Goal: Transaction & Acquisition: Purchase product/service

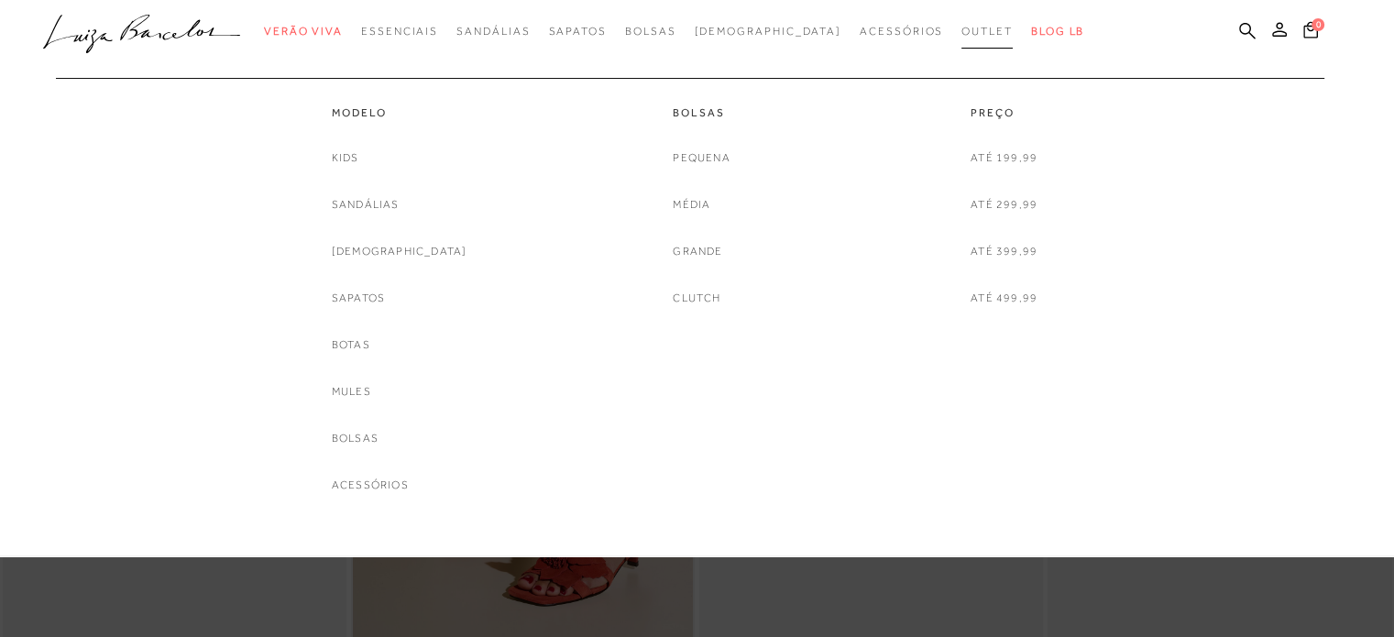
click at [961, 36] on span "Outlet" at bounding box center [986, 31] width 51 height 13
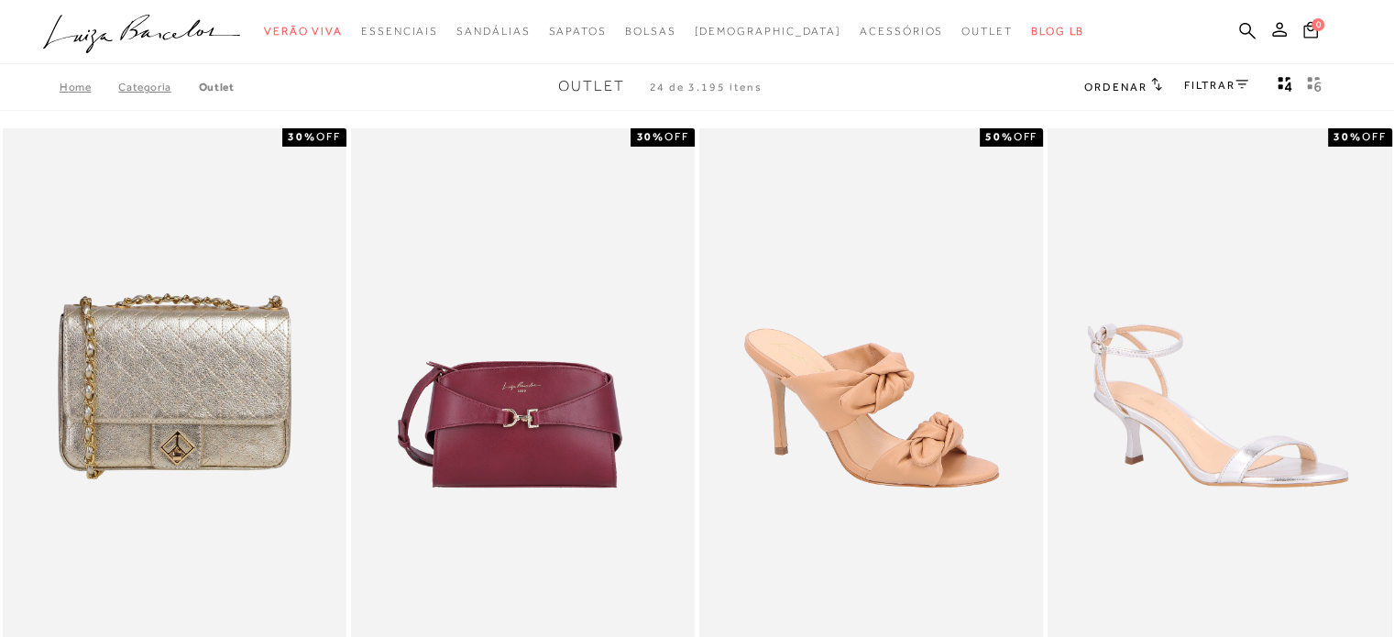
click at [1219, 75] on div "FILTRAR" at bounding box center [1216, 87] width 64 height 24
click at [1219, 84] on link "FILTRAR" at bounding box center [1216, 85] width 64 height 13
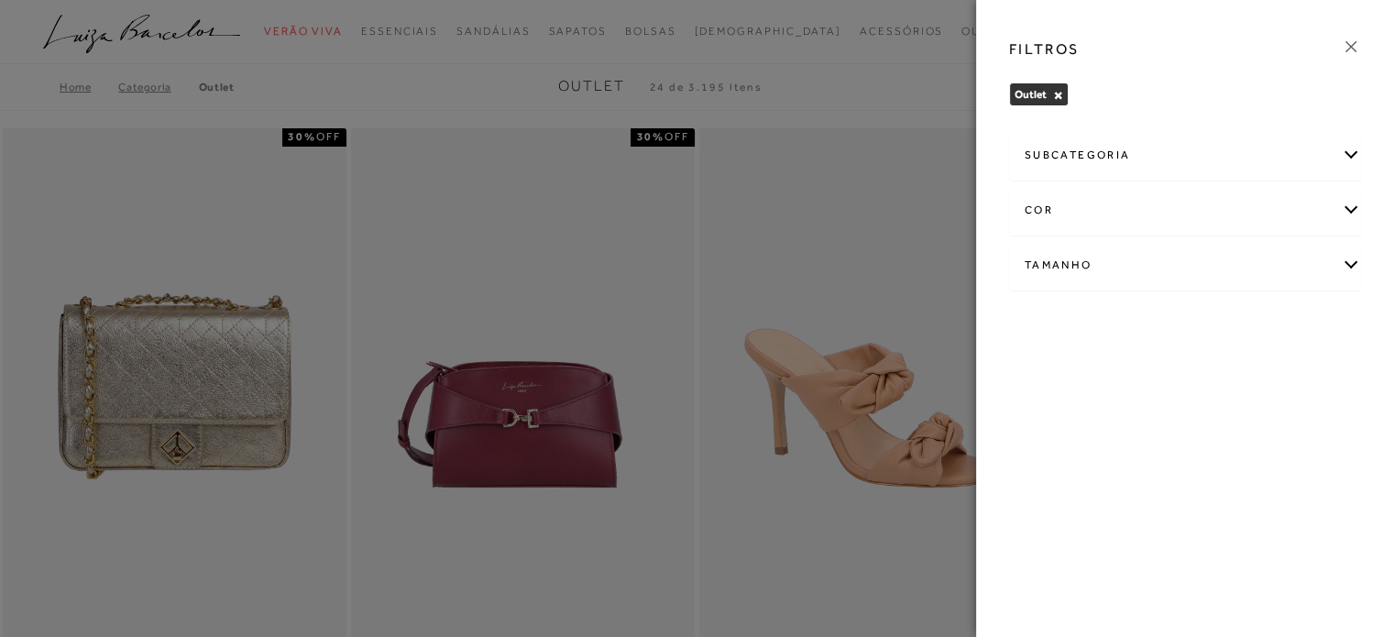
click at [1091, 212] on div "cor" at bounding box center [1185, 210] width 350 height 49
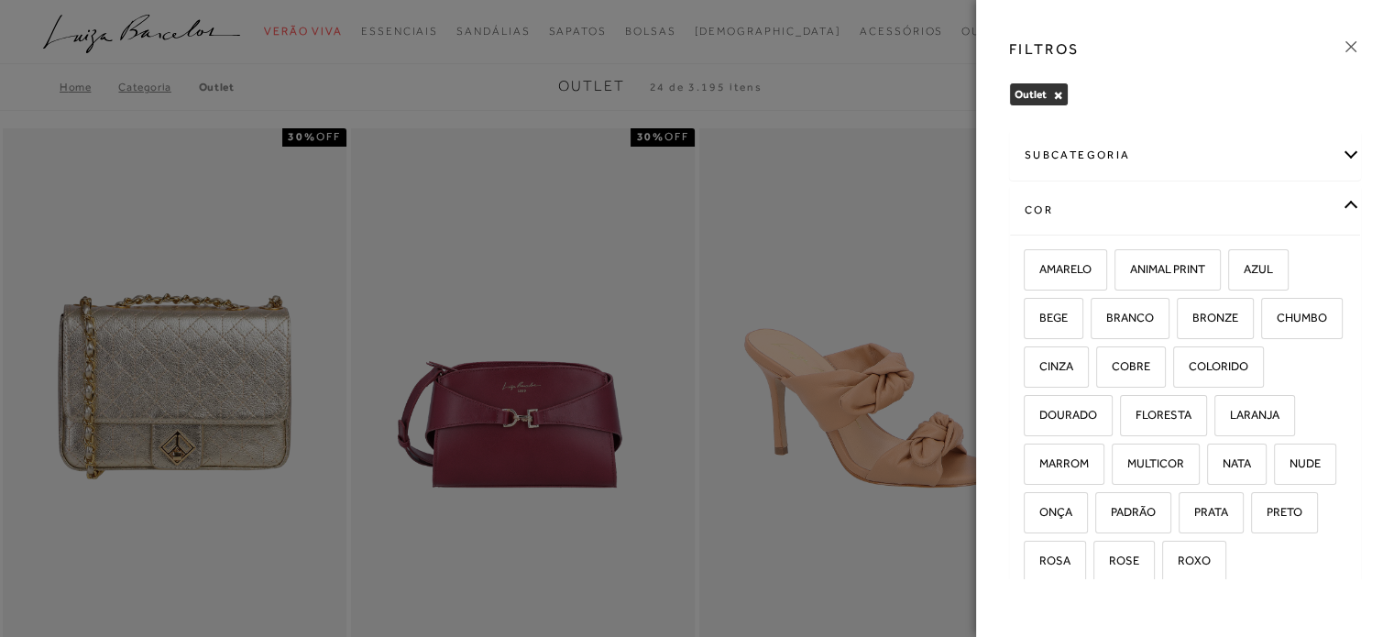
click at [1108, 199] on div "cor" at bounding box center [1185, 210] width 350 height 49
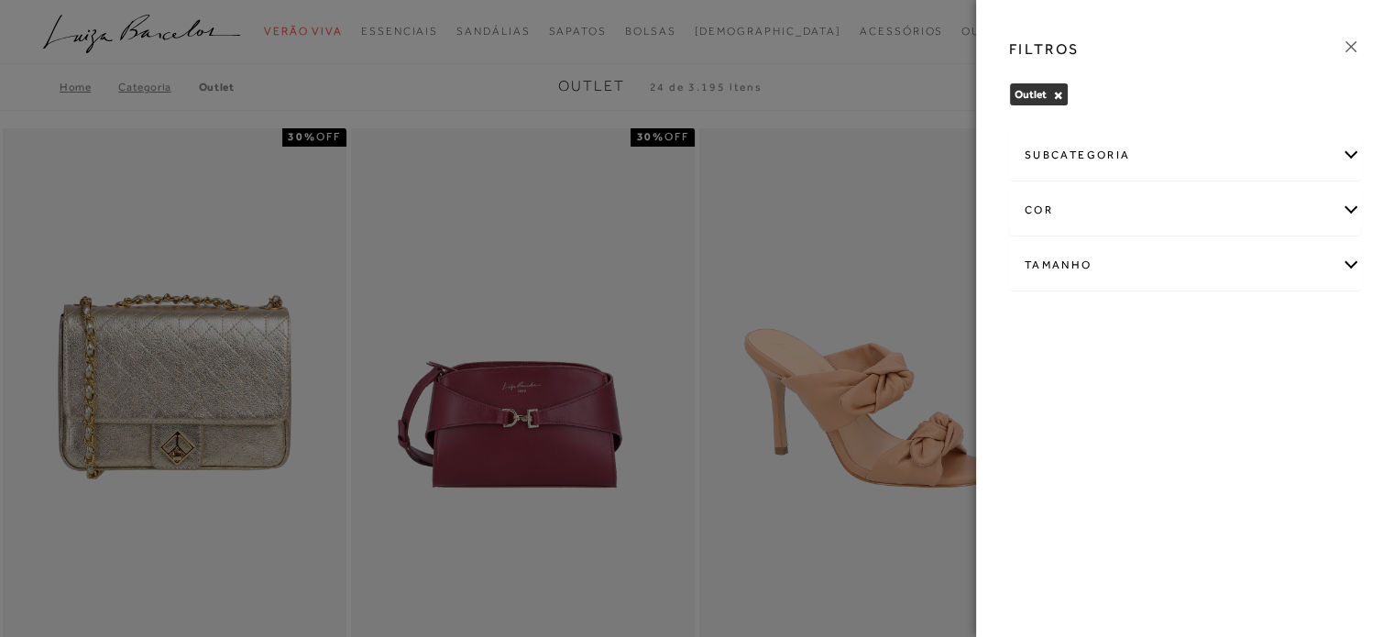
click at [1090, 293] on div "subcategoria Bolsas Modelo Preço" at bounding box center [1184, 224] width 381 height 197
click at [1096, 252] on div "Tamanho" at bounding box center [1185, 265] width 350 height 49
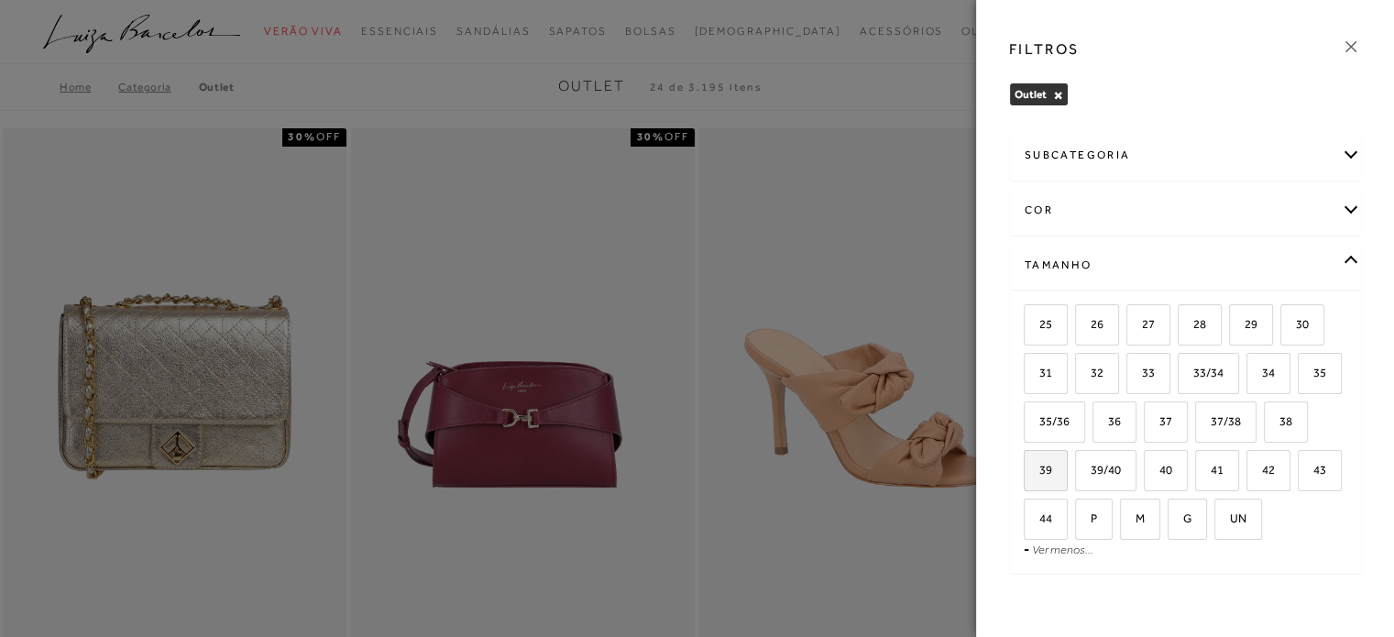
click at [1067, 458] on label "39" at bounding box center [1046, 470] width 42 height 39
click at [1039, 464] on input "39" at bounding box center [1030, 473] width 18 height 18
checkbox input "true"
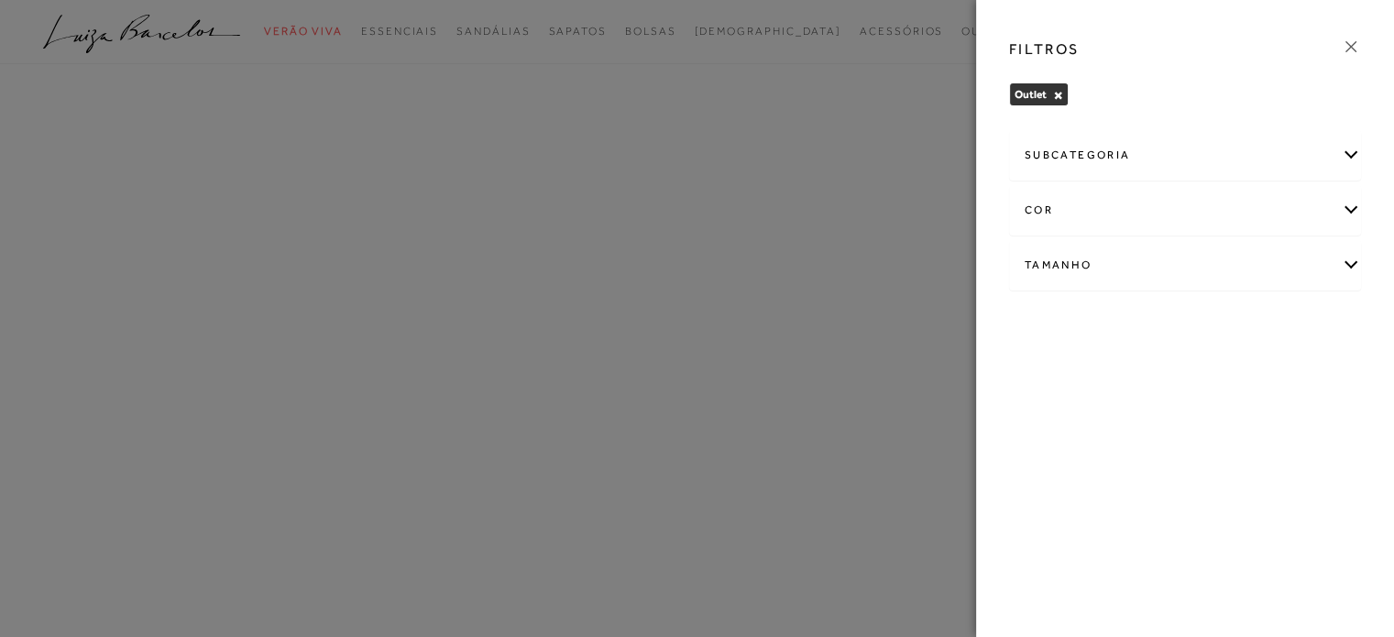
click at [1151, 153] on div "subcategoria" at bounding box center [1185, 155] width 350 height 49
drag, startPoint x: 1165, startPoint y: 211, endPoint x: 1152, endPoint y: 153, distance: 59.1
click at [1152, 153] on div "subcategoria" at bounding box center [1185, 155] width 350 height 49
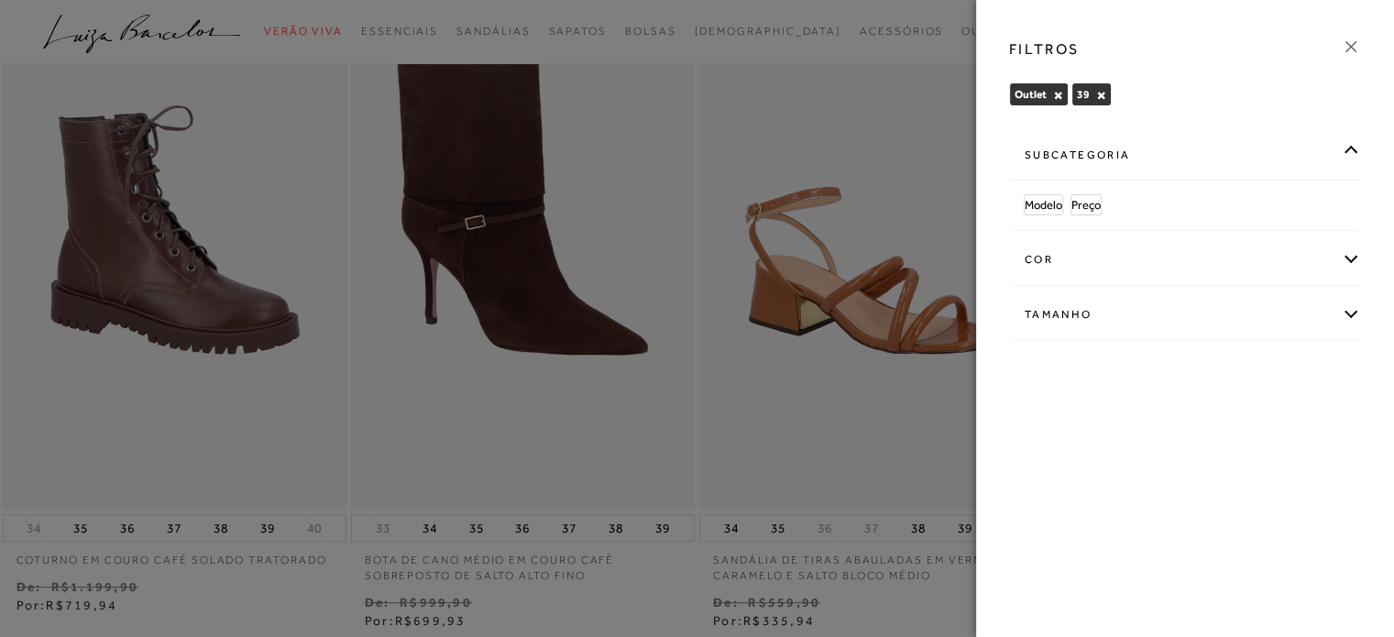
scroll to position [1012, 0]
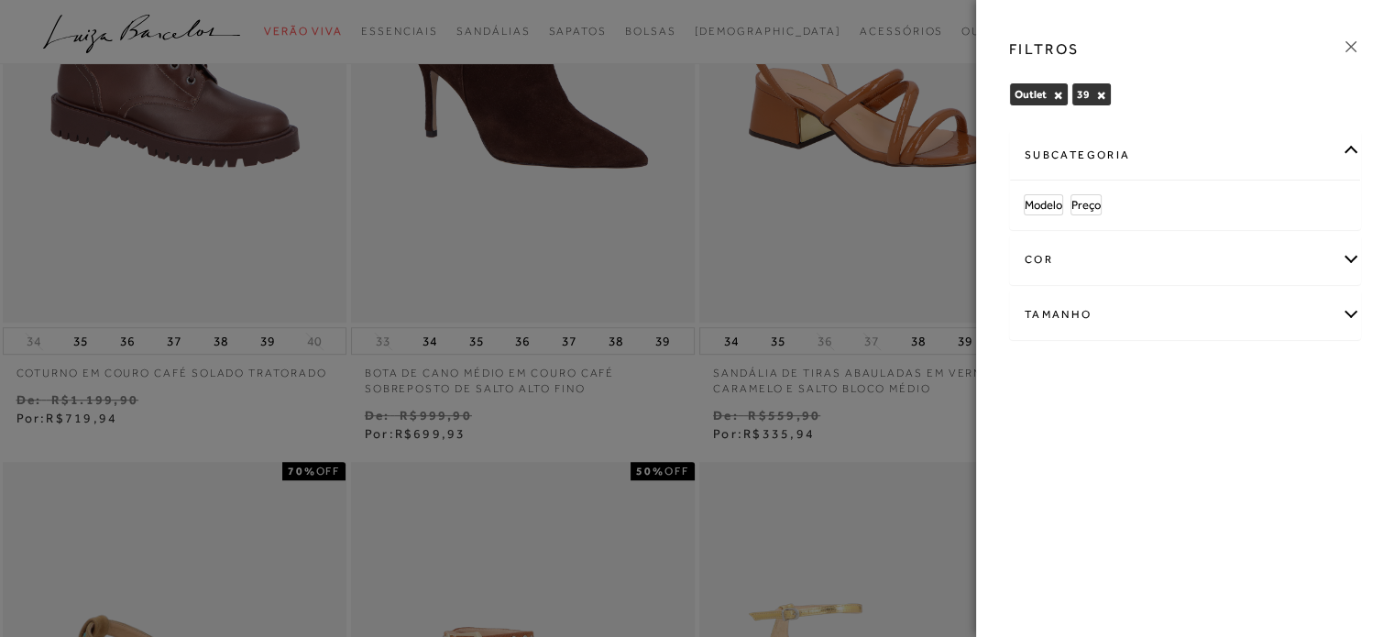
click at [1352, 47] on icon at bounding box center [1350, 46] width 11 height 11
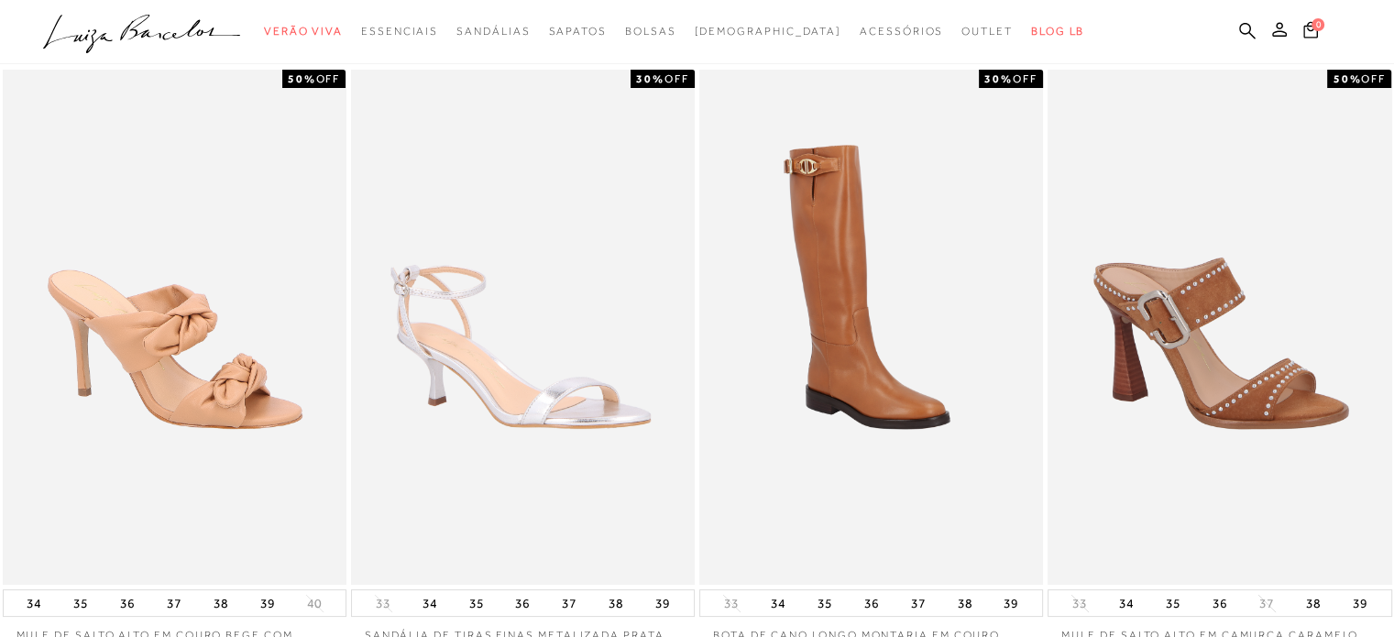
scroll to position [0, 0]
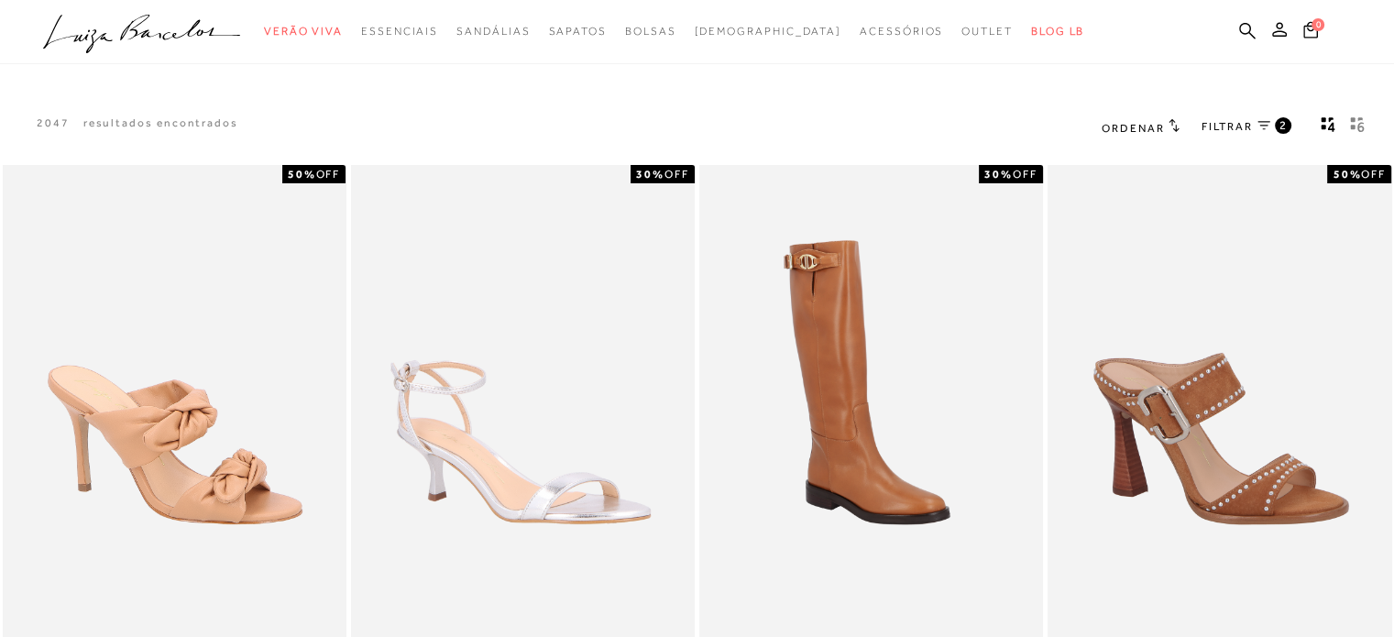
click at [1149, 129] on span "Ordenar" at bounding box center [1133, 128] width 62 height 13
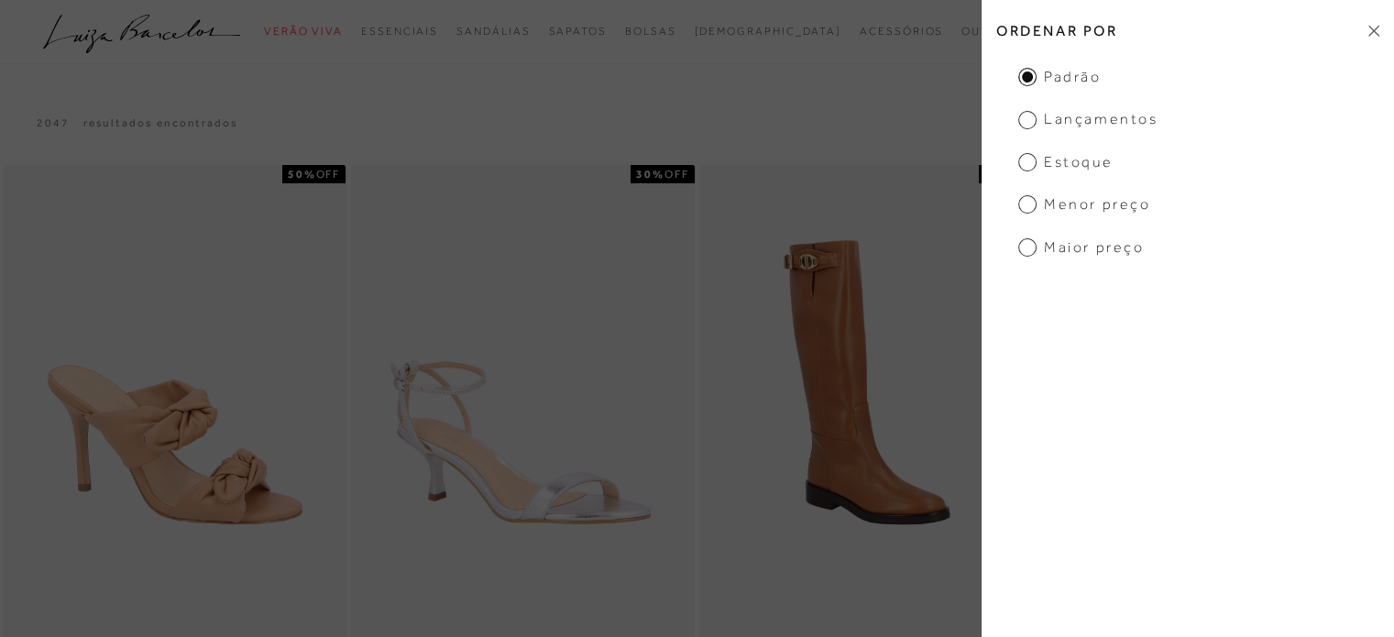
click at [1081, 200] on span "Menor Preço" at bounding box center [1084, 204] width 132 height 20
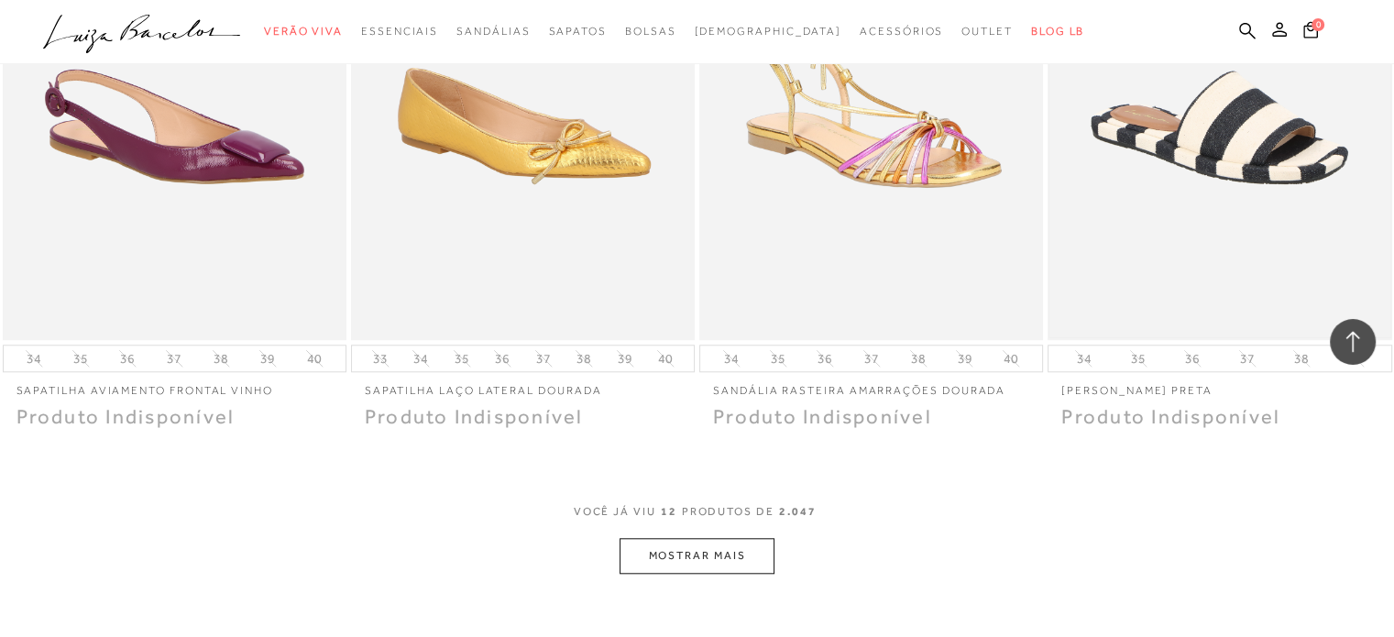
scroll to position [1650, 0]
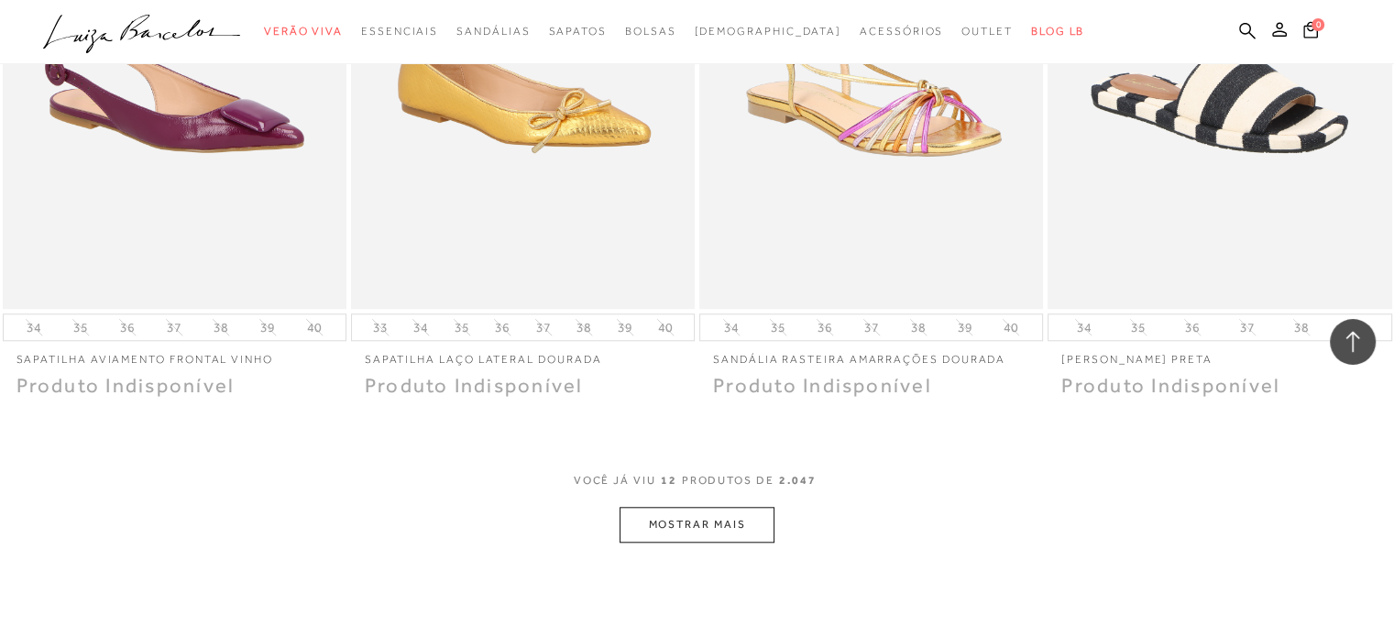
click at [719, 510] on button "MOSTRAR MAIS" at bounding box center [697, 525] width 154 height 36
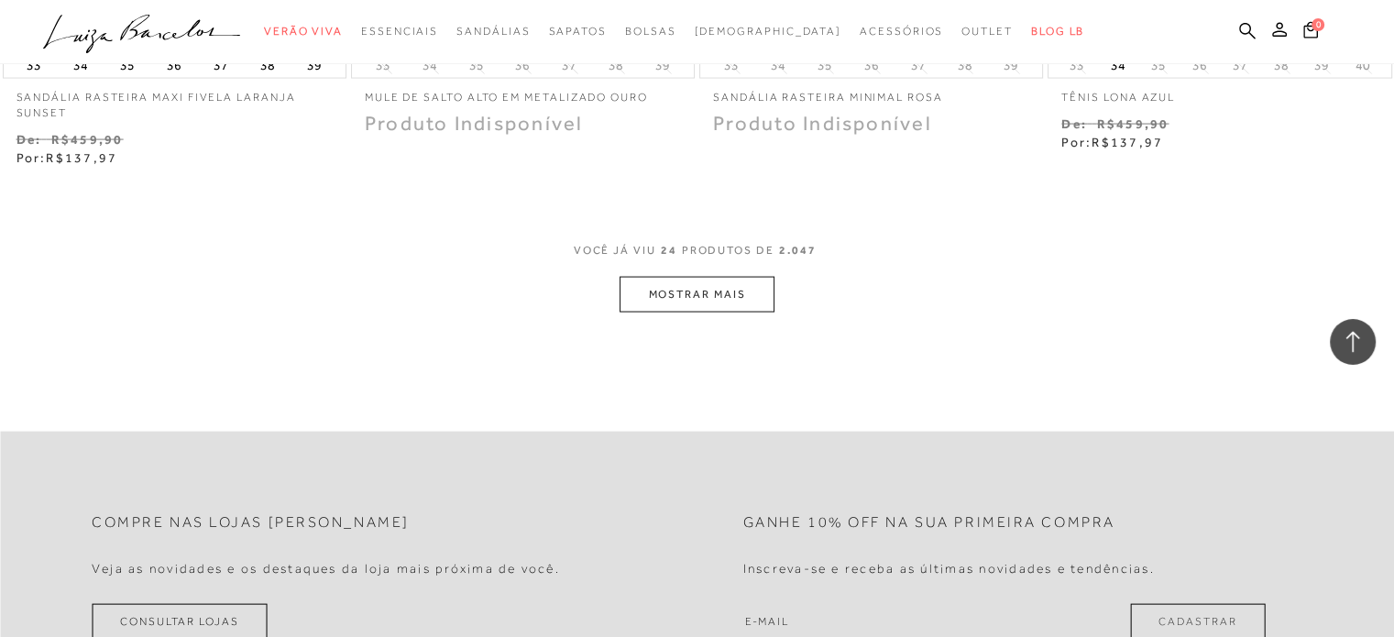
scroll to position [3849, 0]
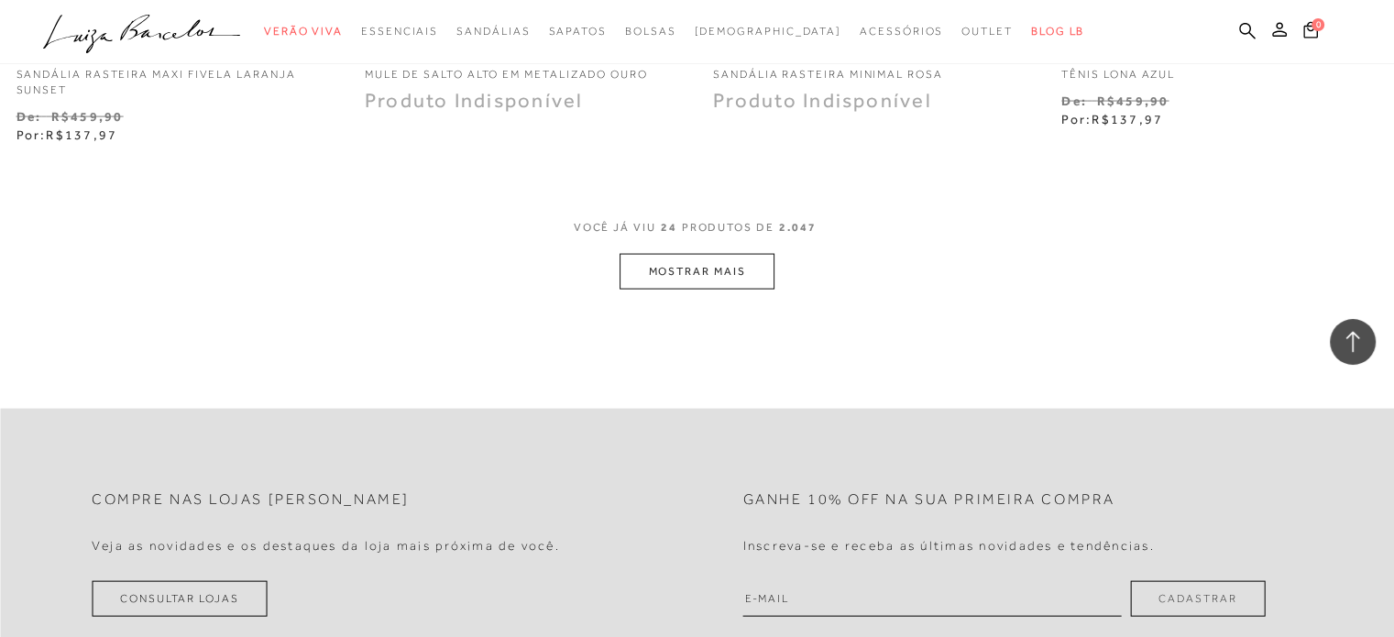
click at [740, 271] on button "MOSTRAR MAIS" at bounding box center [697, 272] width 154 height 36
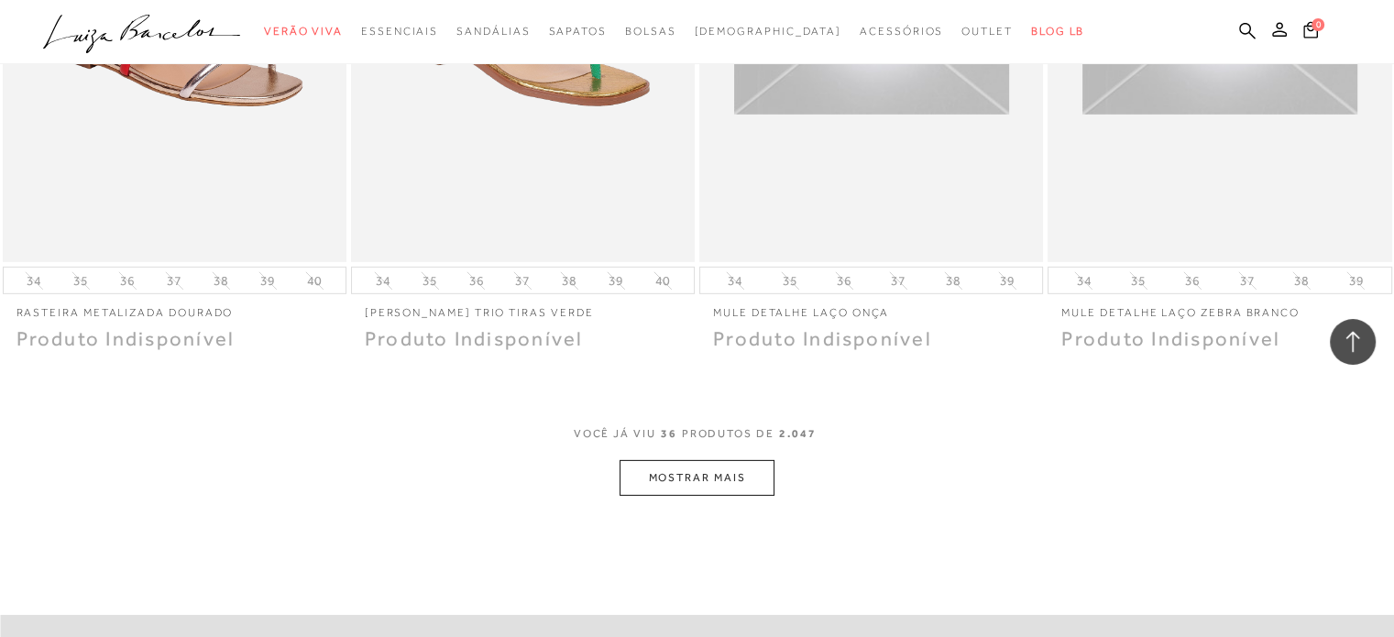
scroll to position [5682, 0]
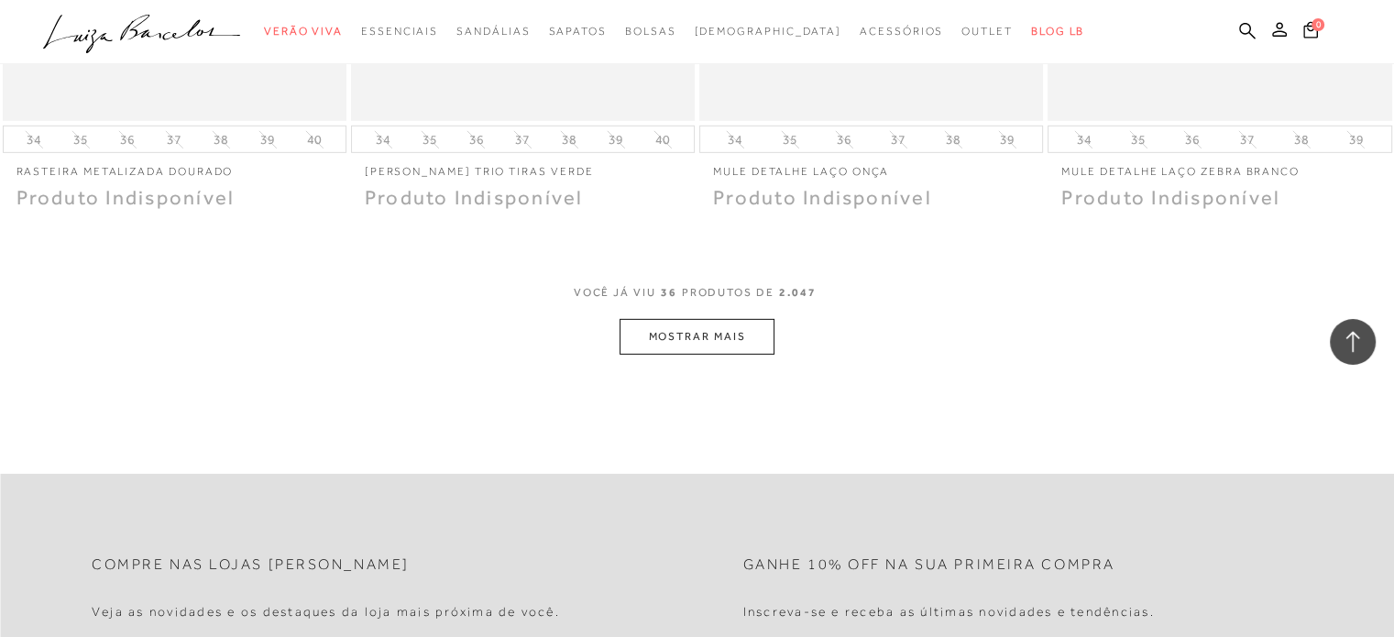
click at [692, 332] on button "MOSTRAR MAIS" at bounding box center [697, 337] width 154 height 36
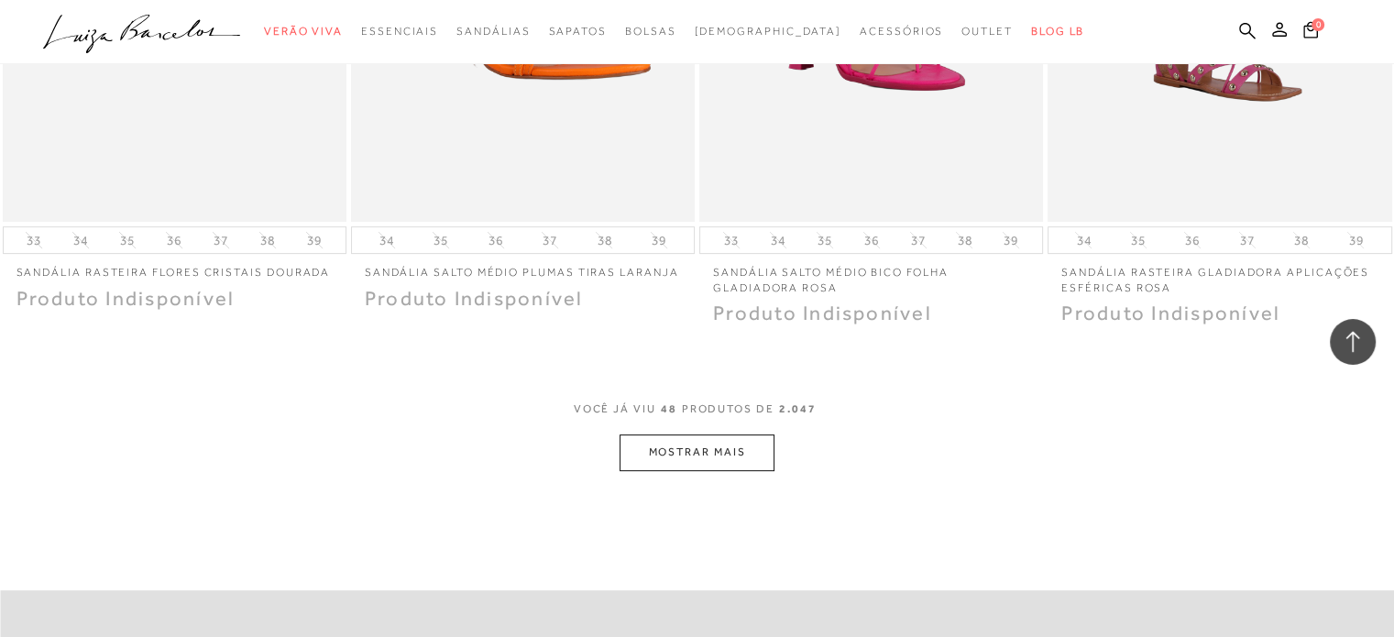
scroll to position [7515, 0]
click at [693, 446] on button "MOSTRAR MAIS" at bounding box center [697, 451] width 154 height 36
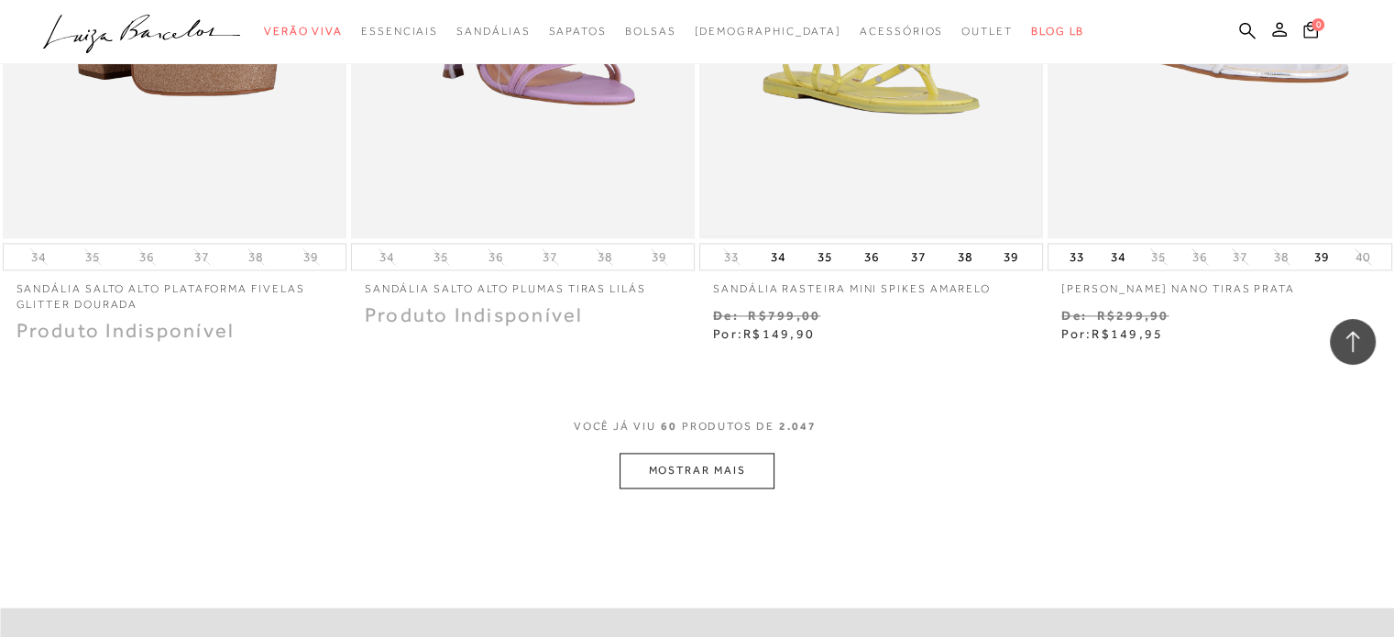
scroll to position [9531, 0]
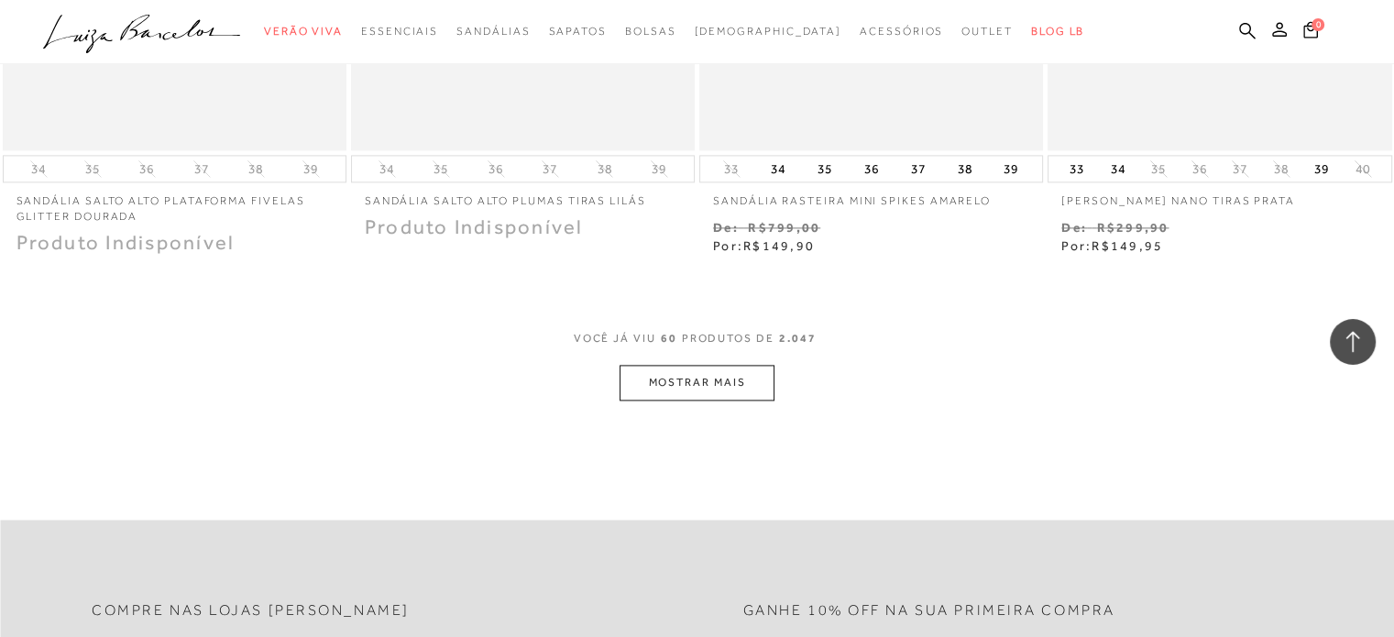
click at [731, 381] on button "MOSTRAR MAIS" at bounding box center [697, 383] width 154 height 36
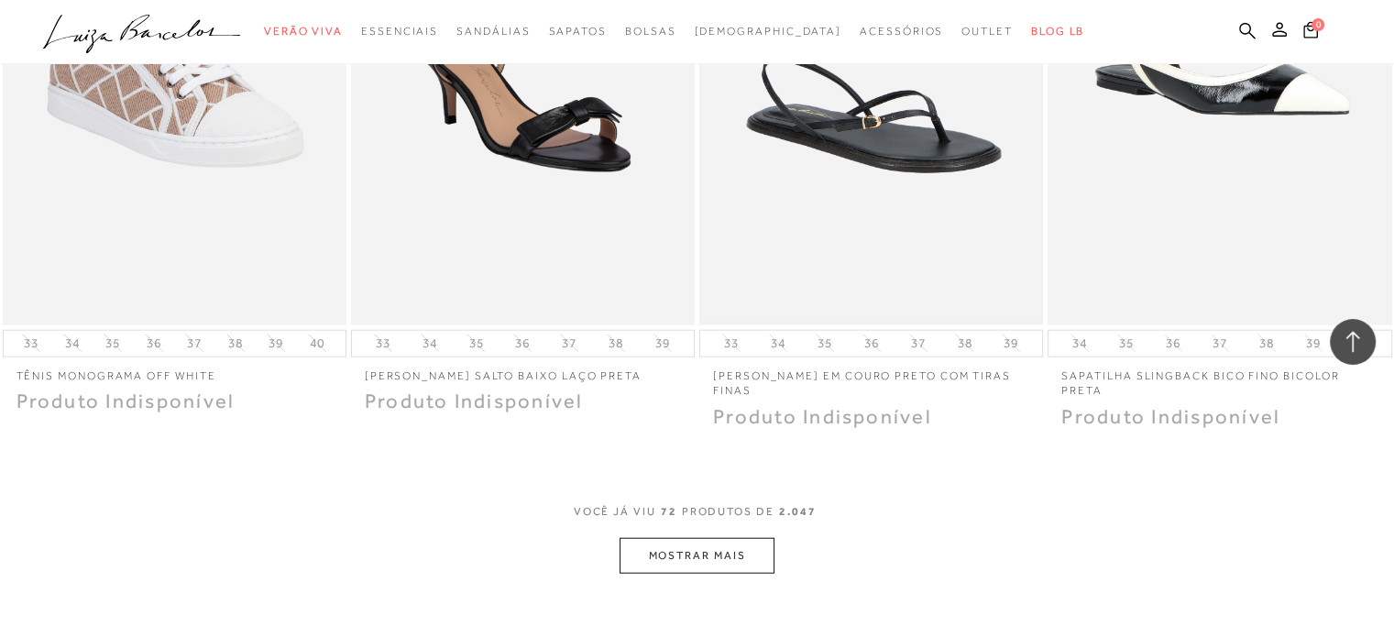
scroll to position [11456, 0]
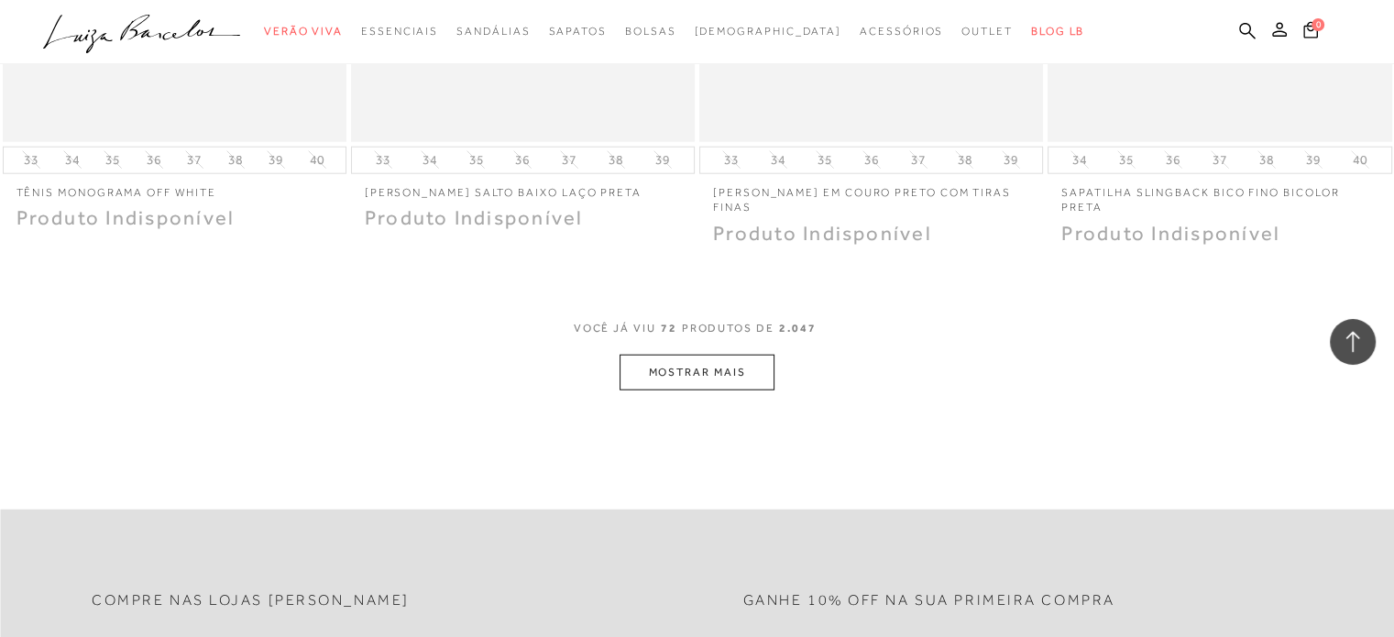
click at [730, 369] on button "MOSTRAR MAIS" at bounding box center [697, 373] width 154 height 36
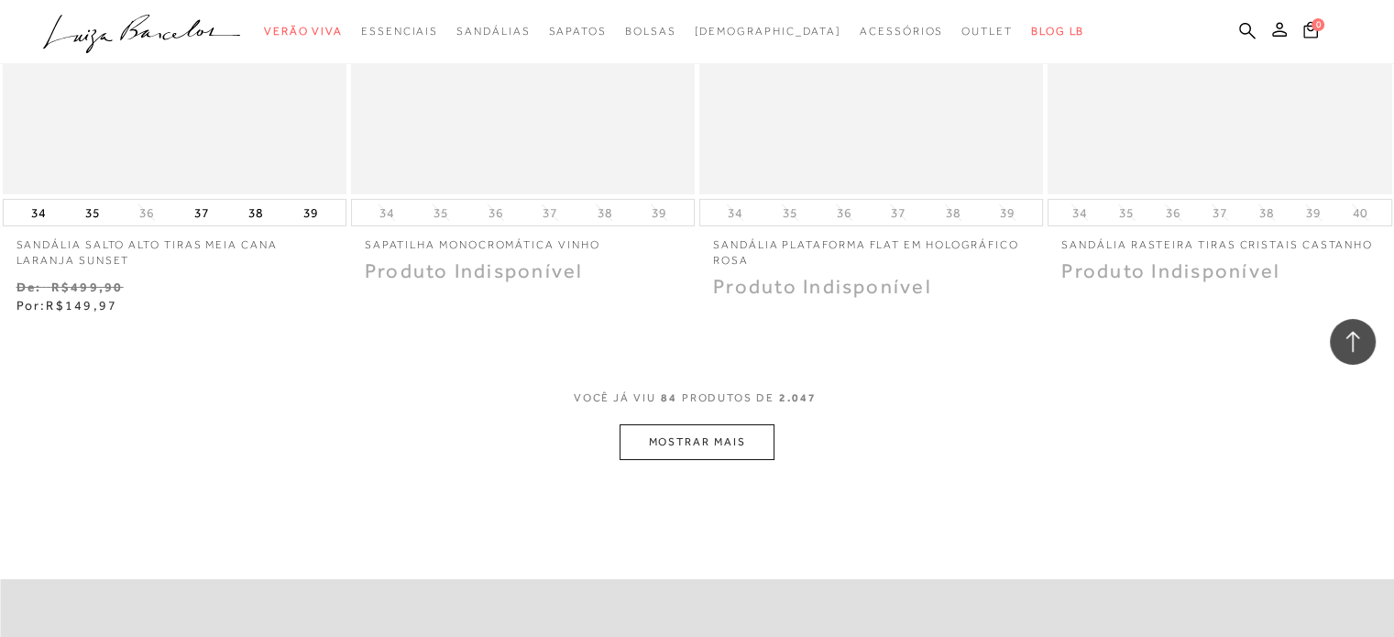
scroll to position [13564, 0]
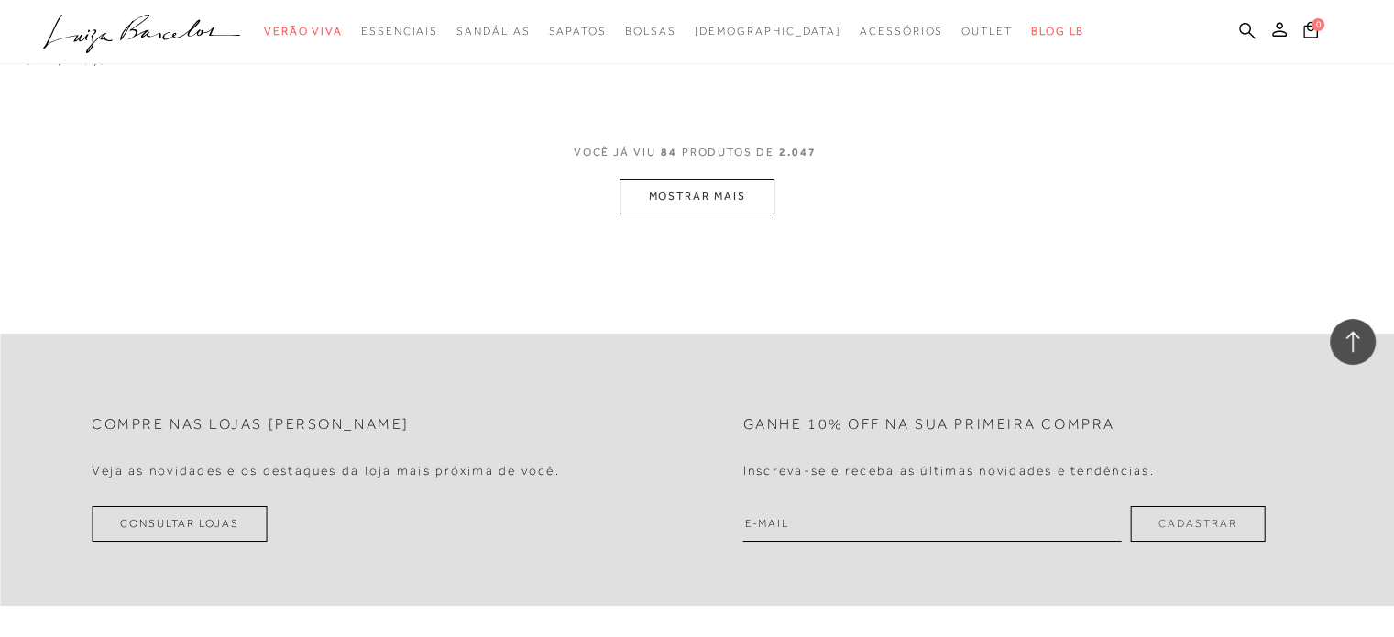
click at [756, 179] on button "MOSTRAR MAIS" at bounding box center [697, 197] width 154 height 36
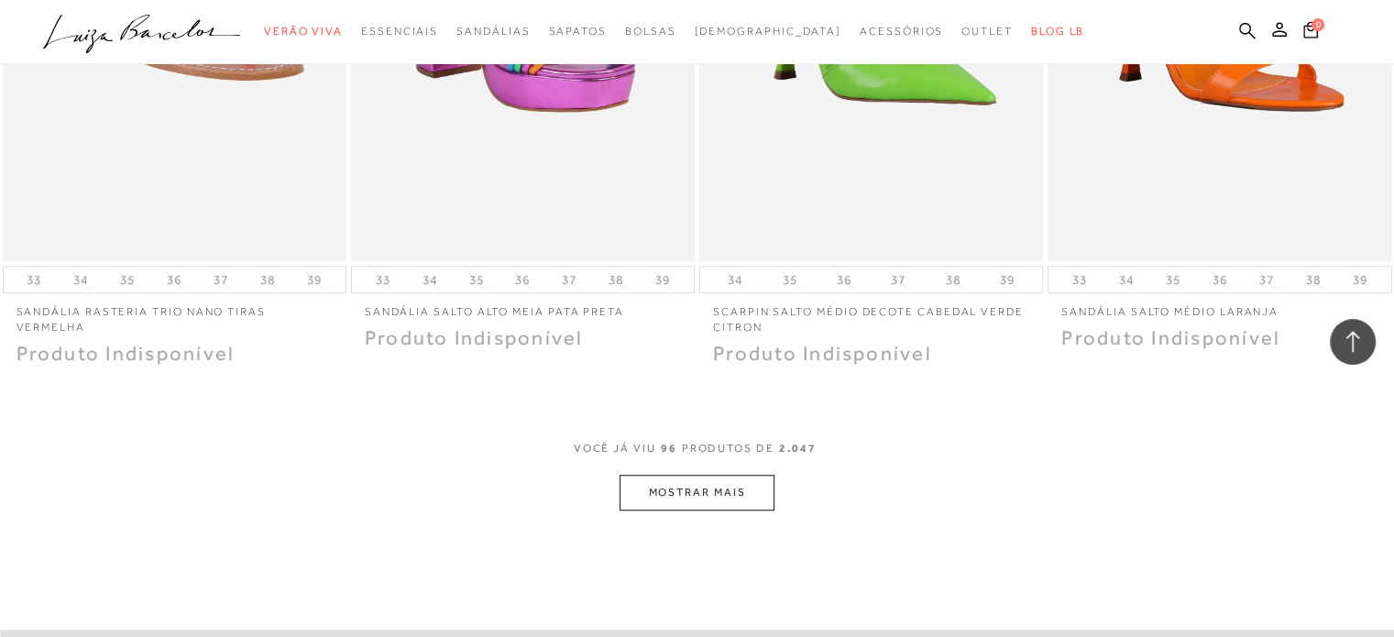
scroll to position [15214, 0]
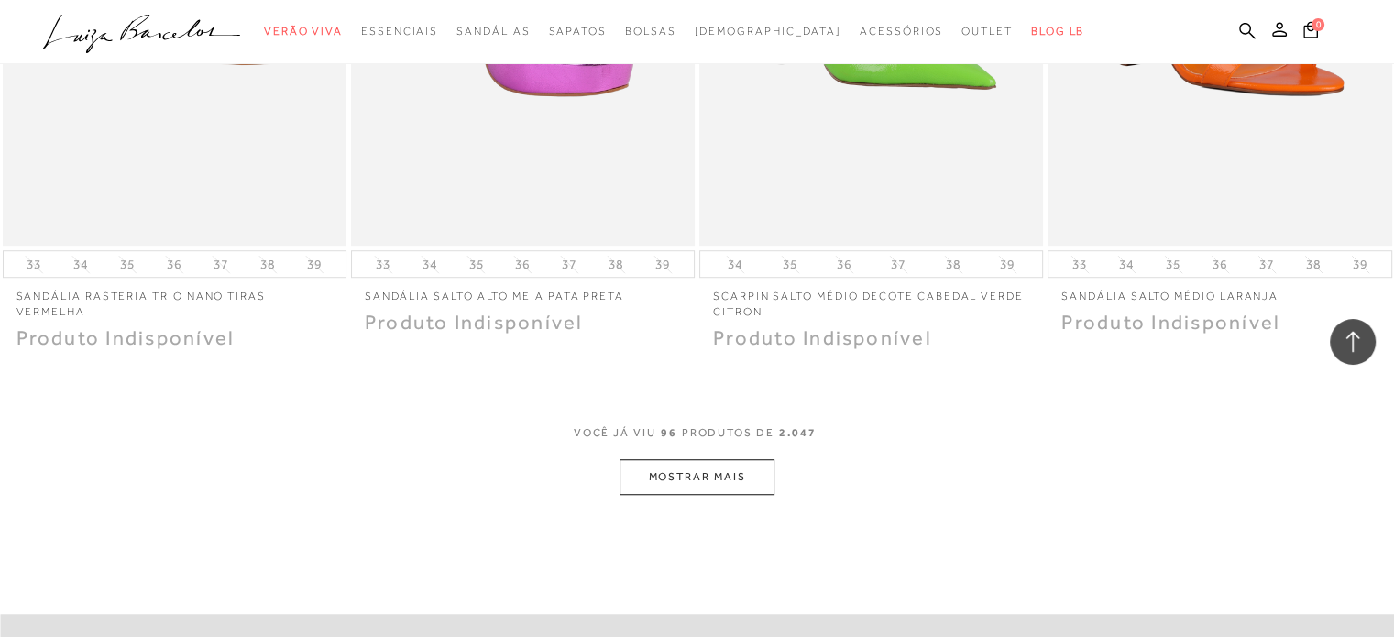
click at [686, 459] on button "MOSTRAR MAIS" at bounding box center [697, 477] width 154 height 36
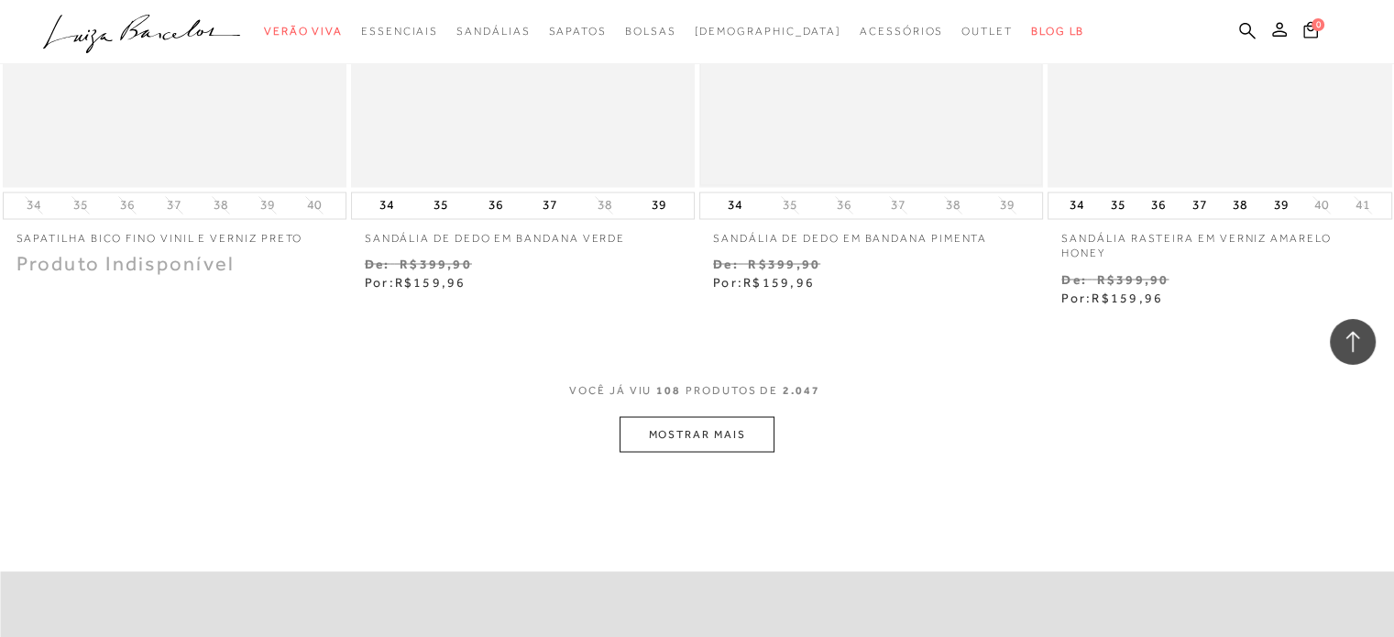
scroll to position [17230, 0]
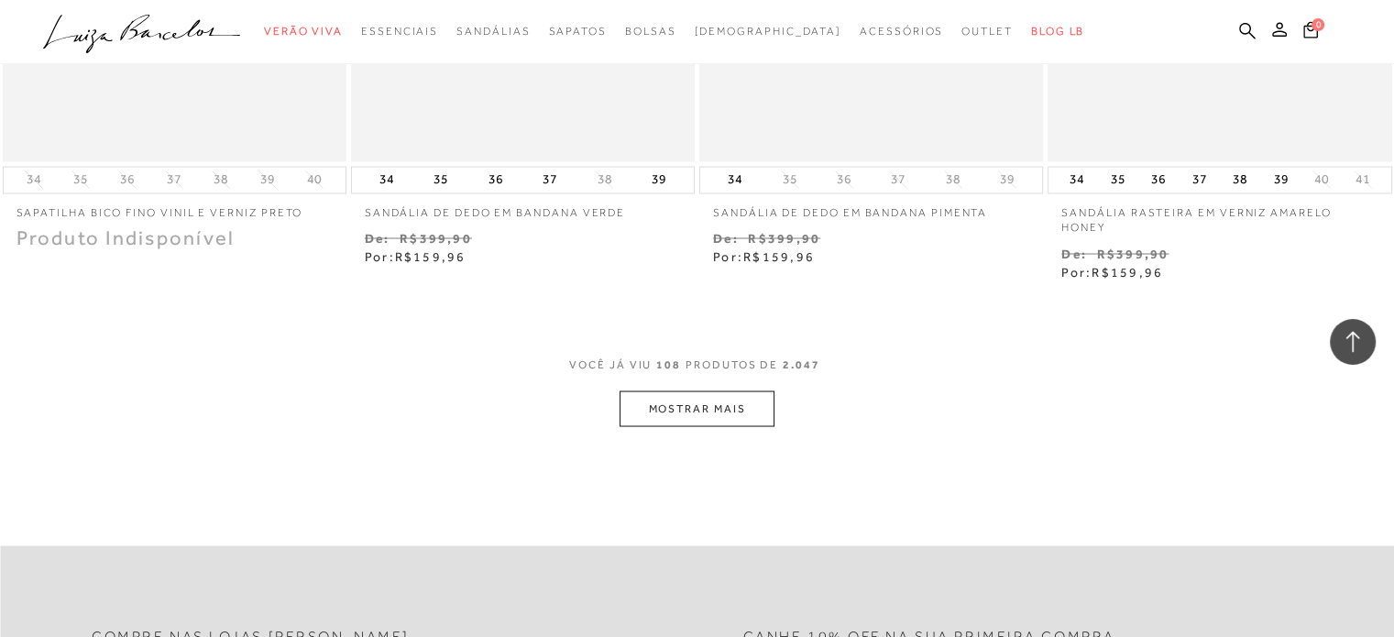
click at [697, 390] on button "MOSTRAR MAIS" at bounding box center [697, 408] width 154 height 36
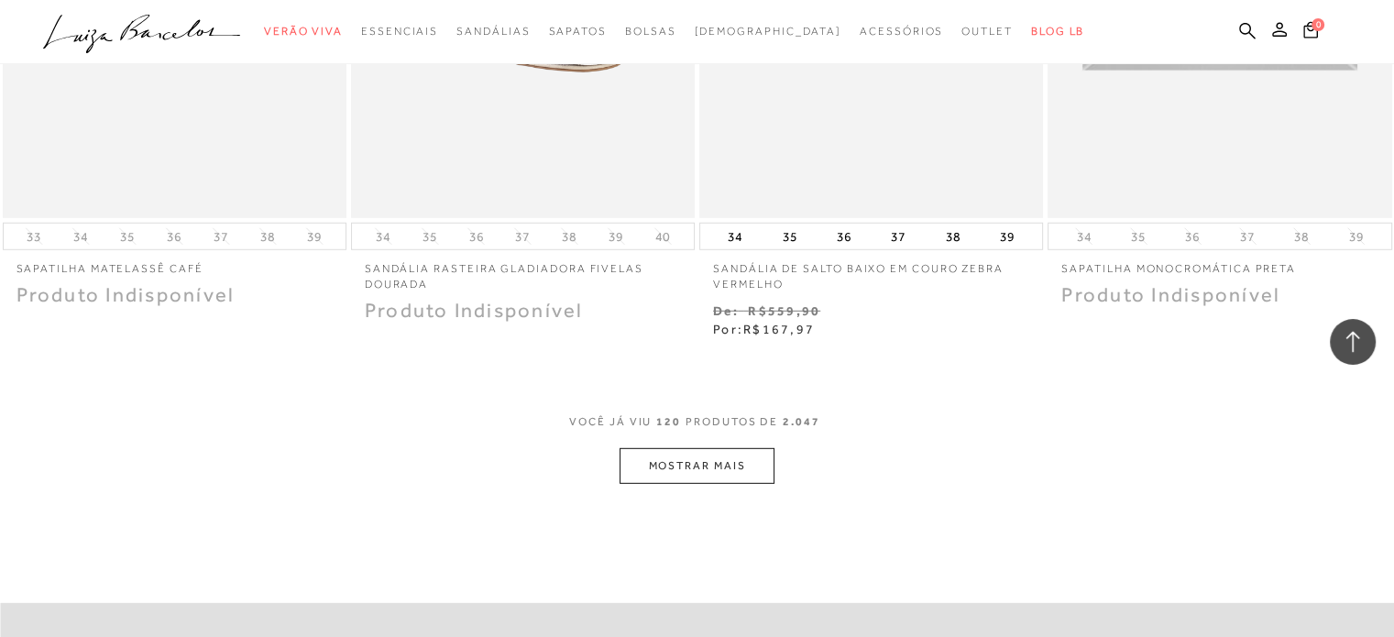
scroll to position [19154, 0]
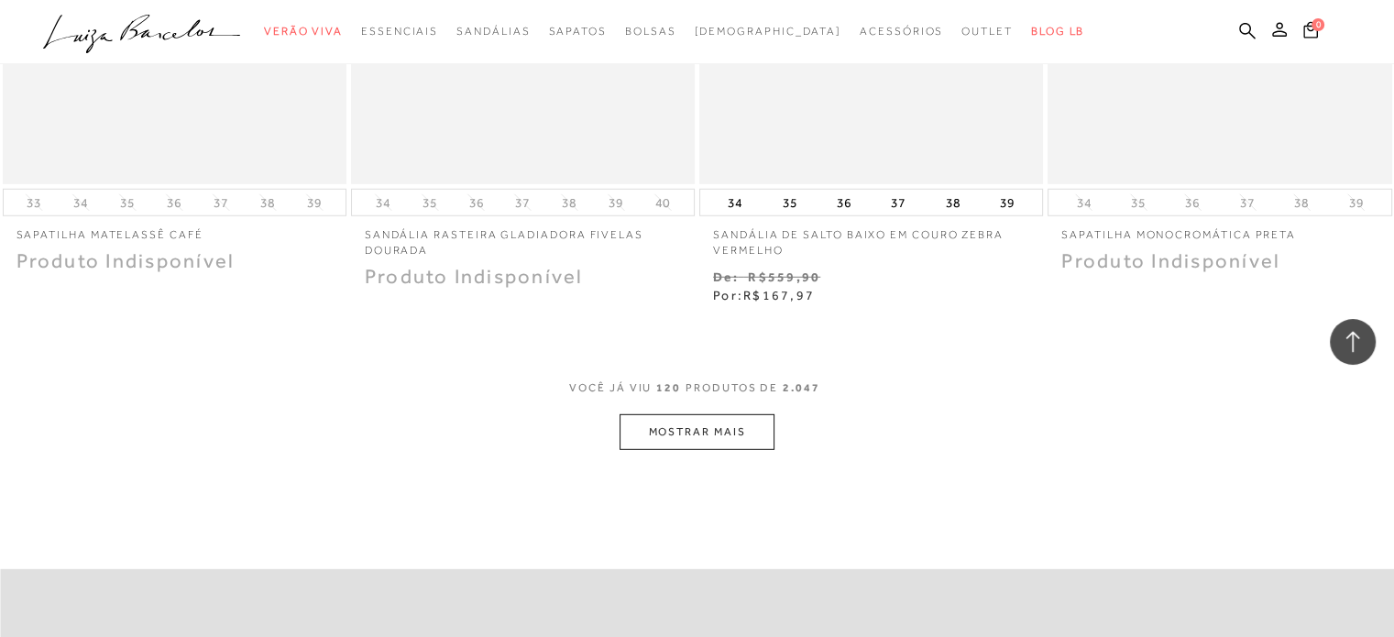
click at [746, 414] on button "MOSTRAR MAIS" at bounding box center [697, 432] width 154 height 36
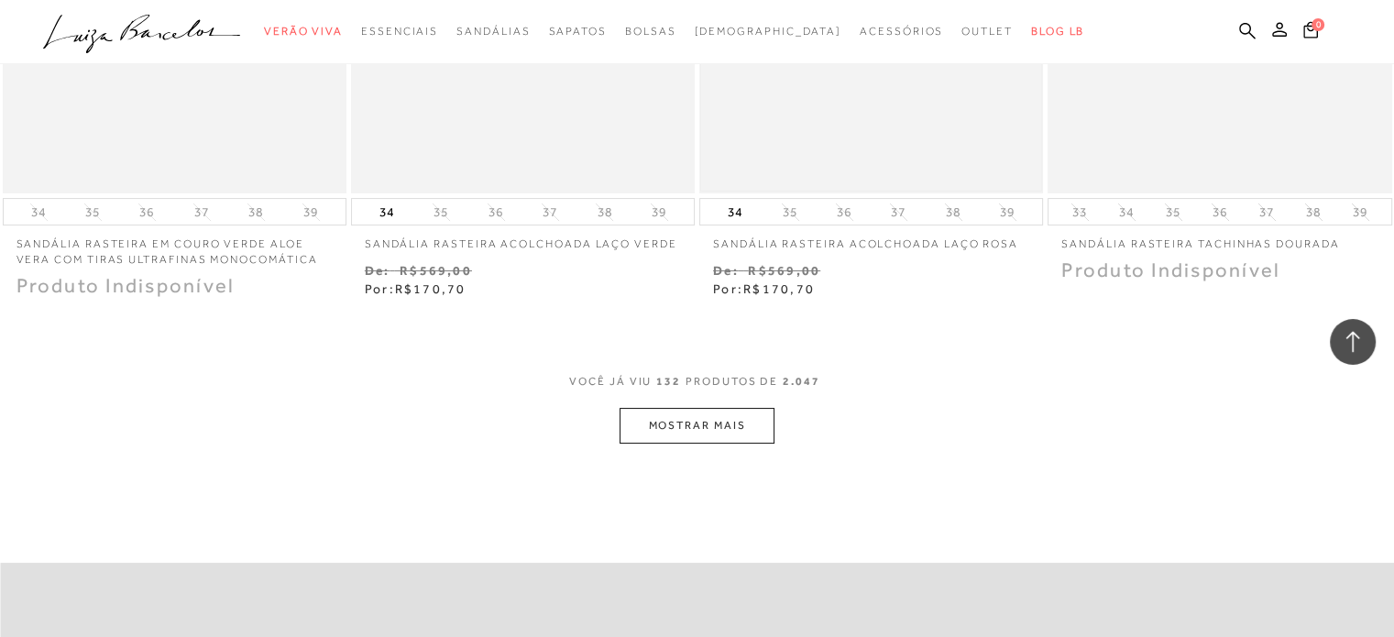
scroll to position [21171, 0]
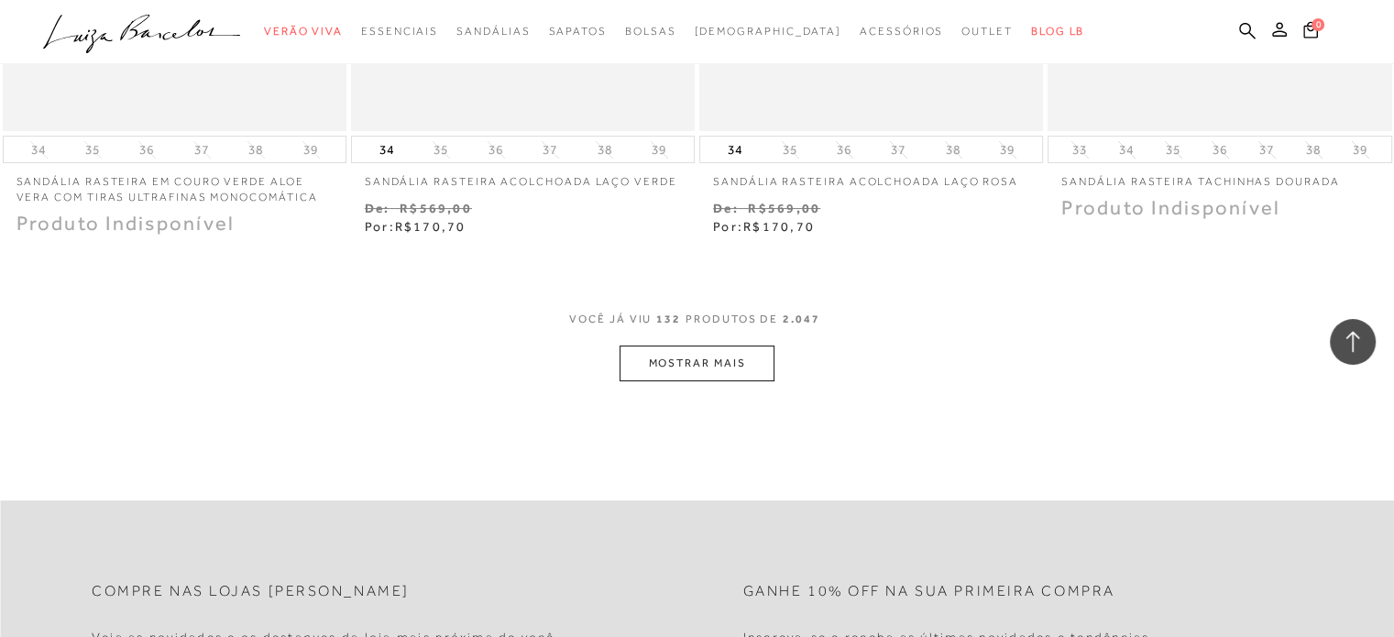
click at [708, 346] on button "MOSTRAR MAIS" at bounding box center [697, 364] width 154 height 36
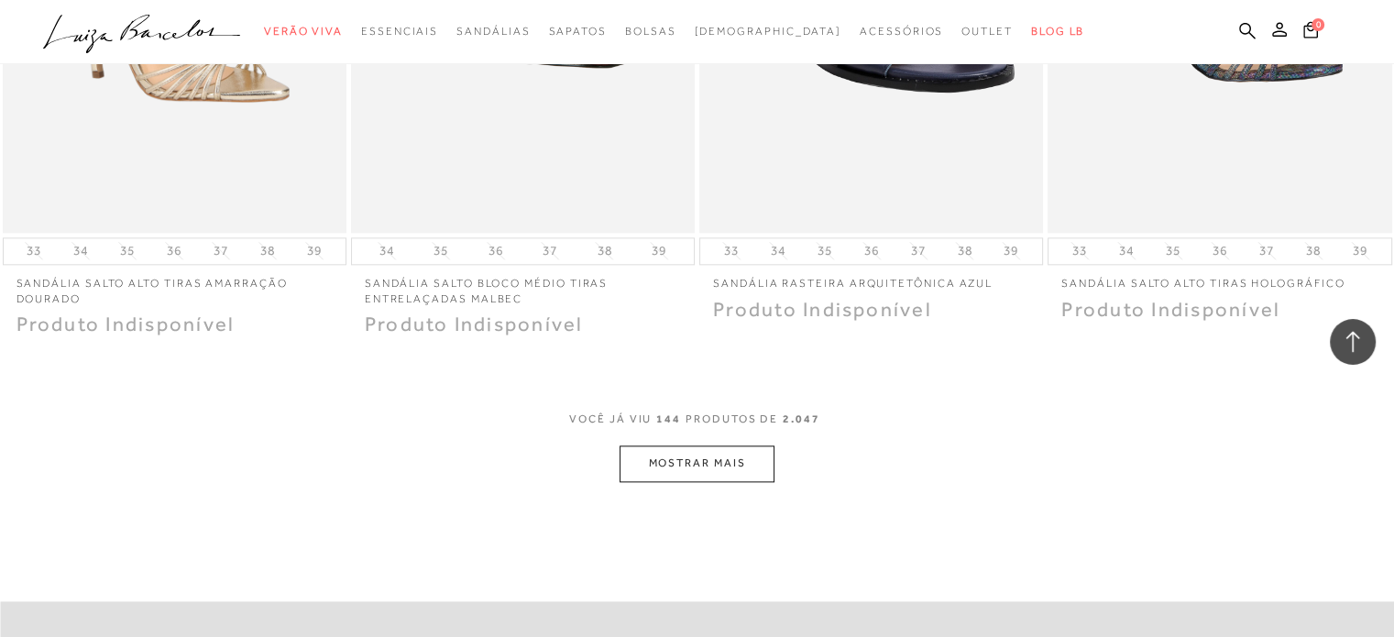
scroll to position [23004, 0]
click at [733, 444] on button "MOSTRAR MAIS" at bounding box center [697, 462] width 154 height 36
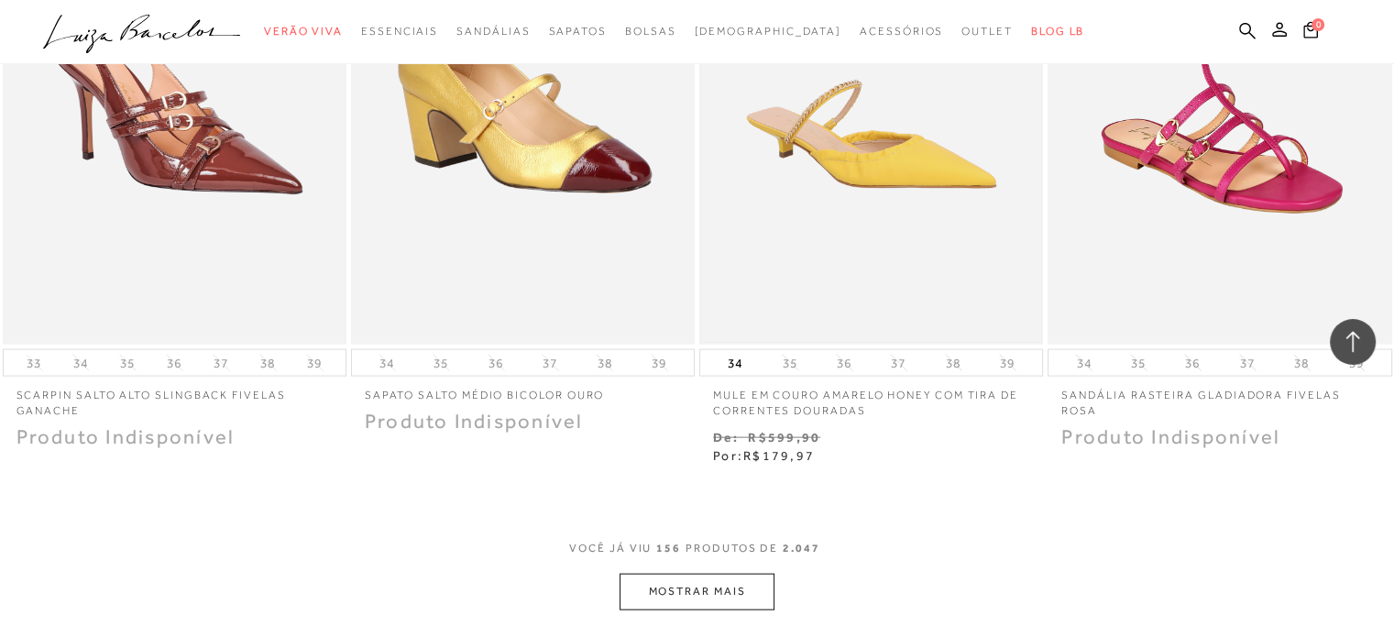
scroll to position [25112, 0]
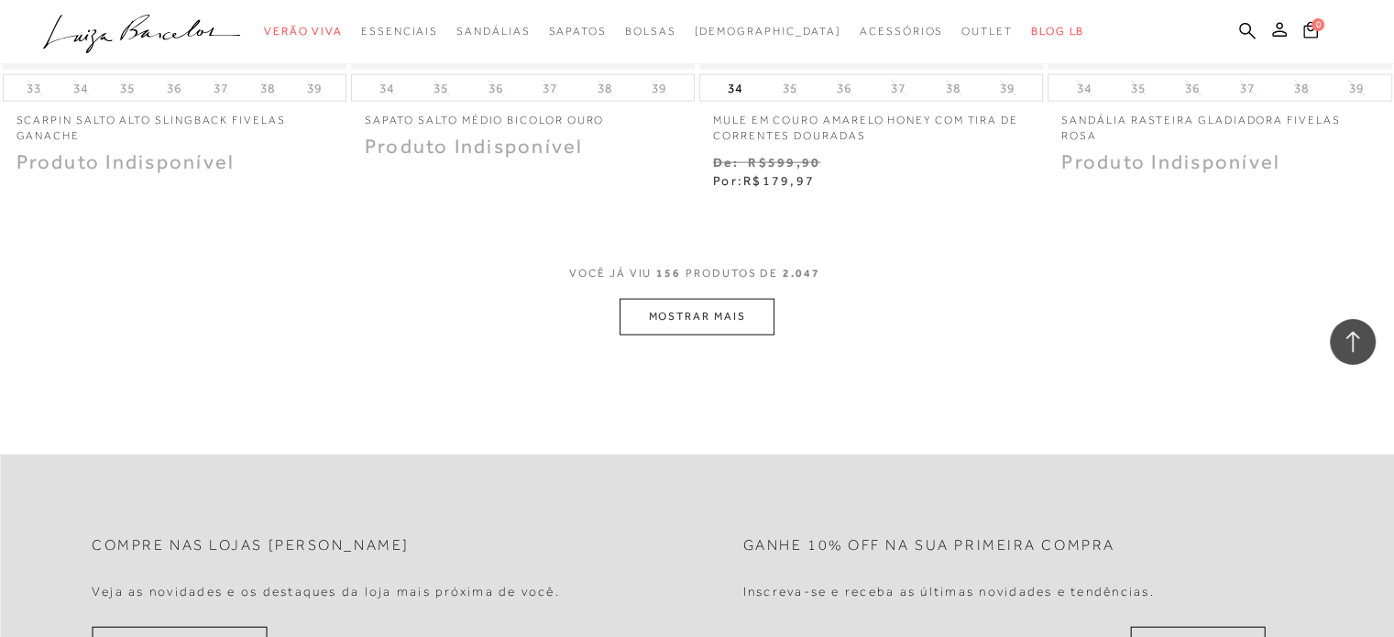
click at [741, 299] on button "MOSTRAR MAIS" at bounding box center [697, 317] width 154 height 36
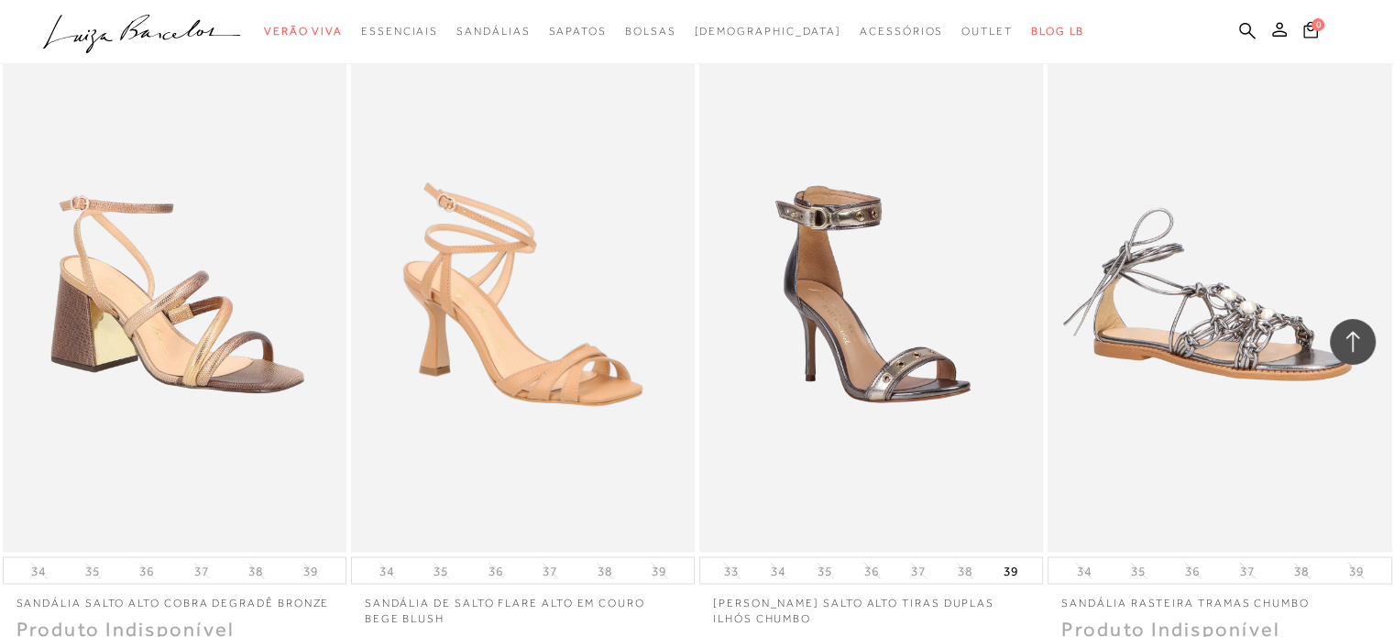
scroll to position [23920, 0]
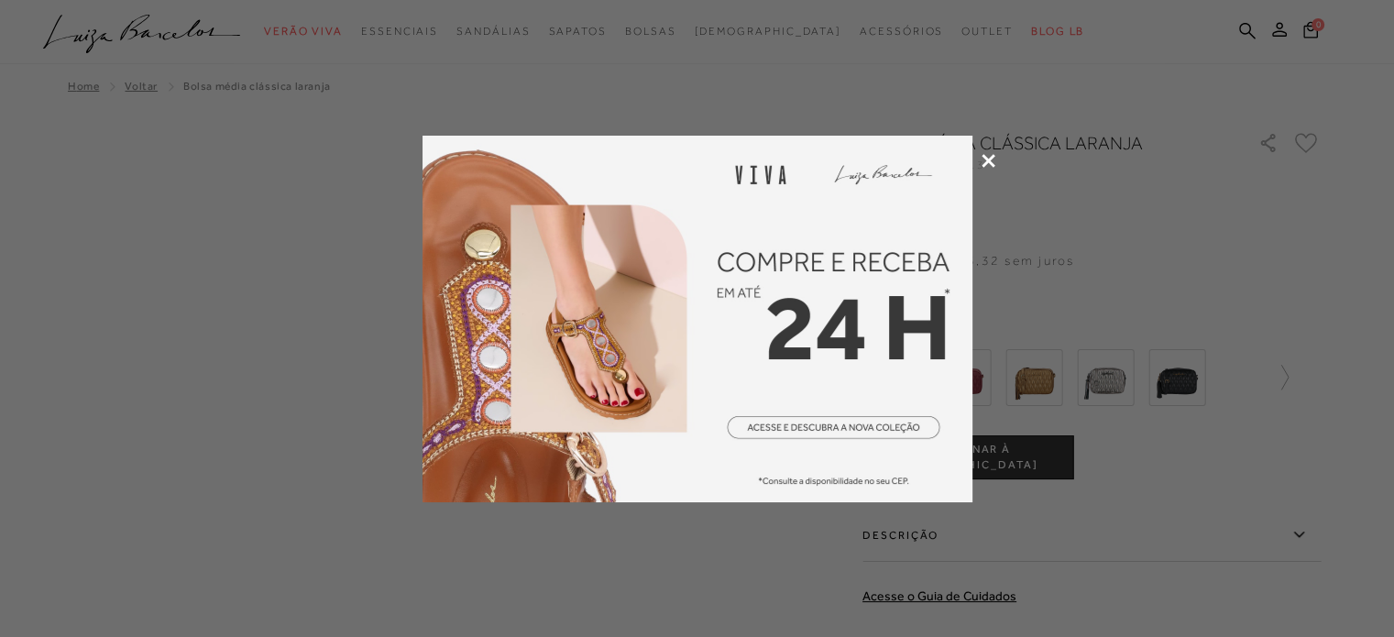
click at [983, 157] on icon at bounding box center [989, 161] width 14 height 14
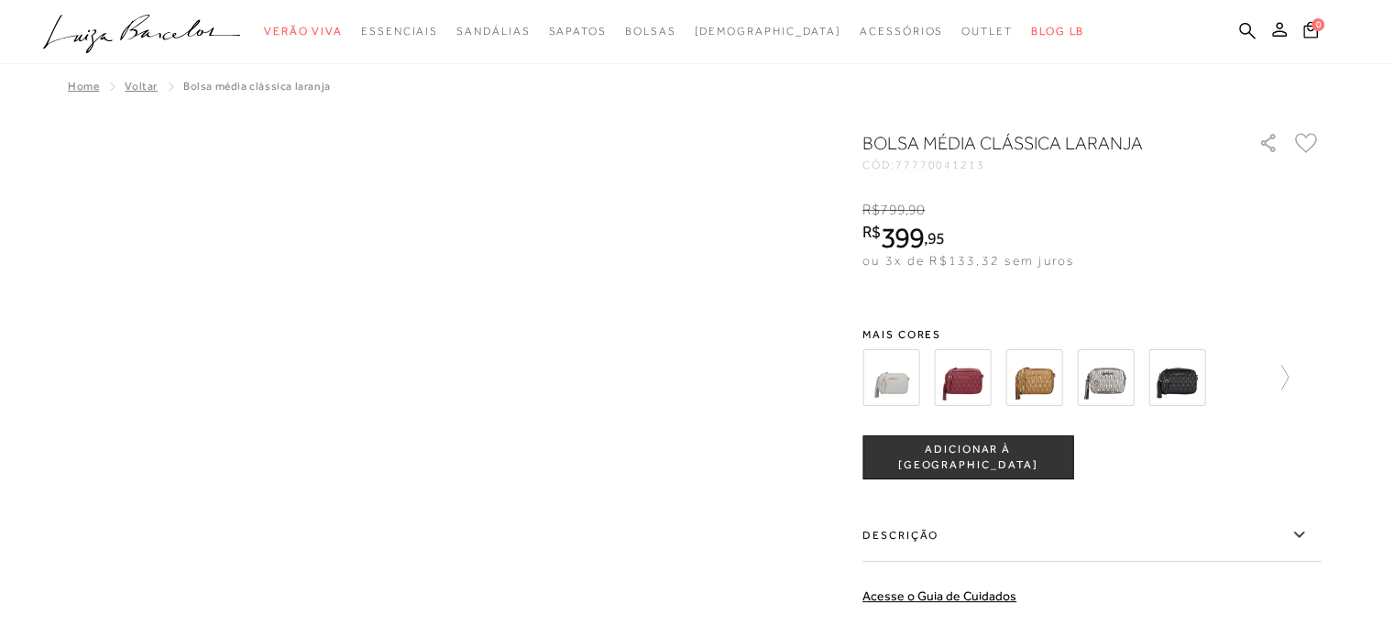
click at [650, 382] on div "Bolsa média clássica laranja CÓD: 77770041213 ×" at bounding box center [697, 488] width 1376 height 717
click at [890, 383] on img at bounding box center [890, 377] width 57 height 57
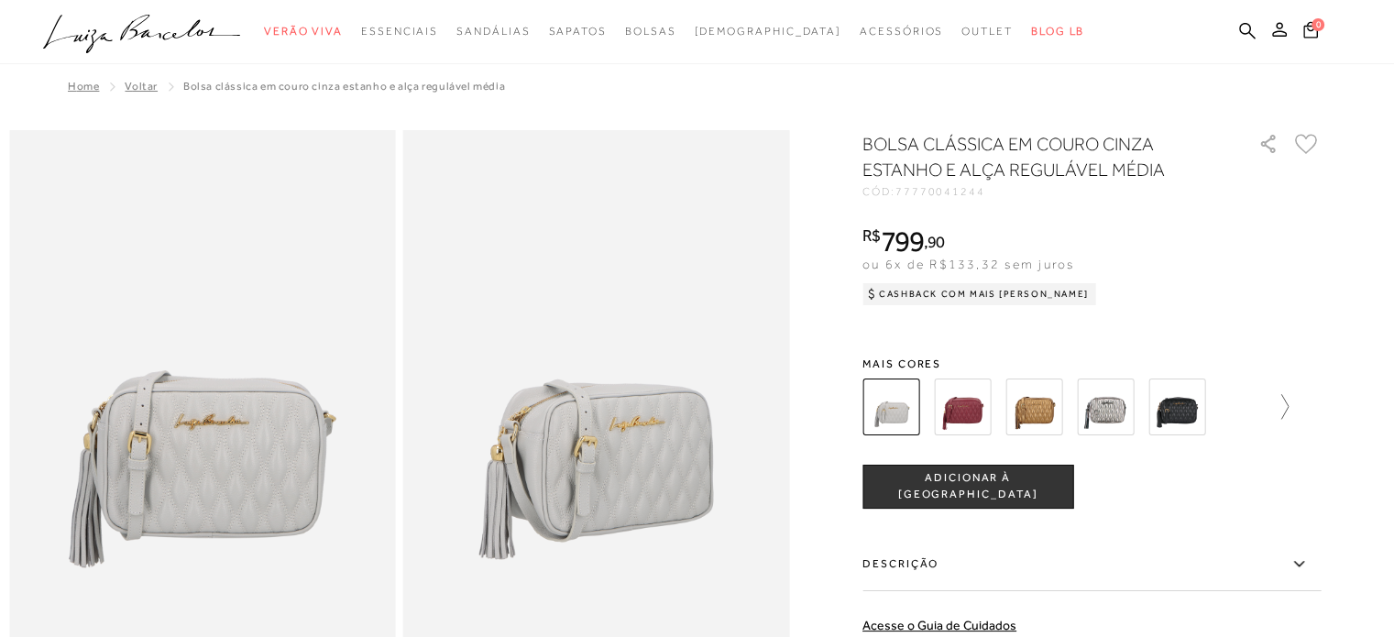
click at [1289, 406] on icon at bounding box center [1276, 407] width 26 height 26
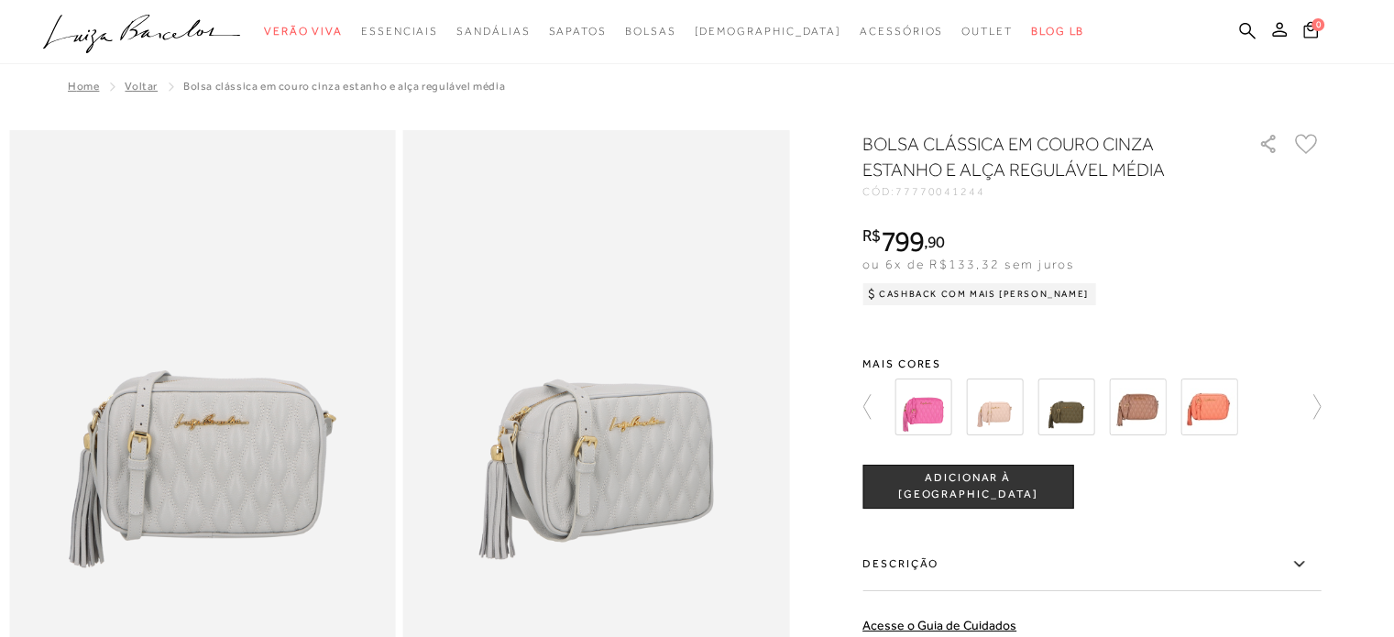
click at [1212, 404] on img at bounding box center [1208, 407] width 57 height 57
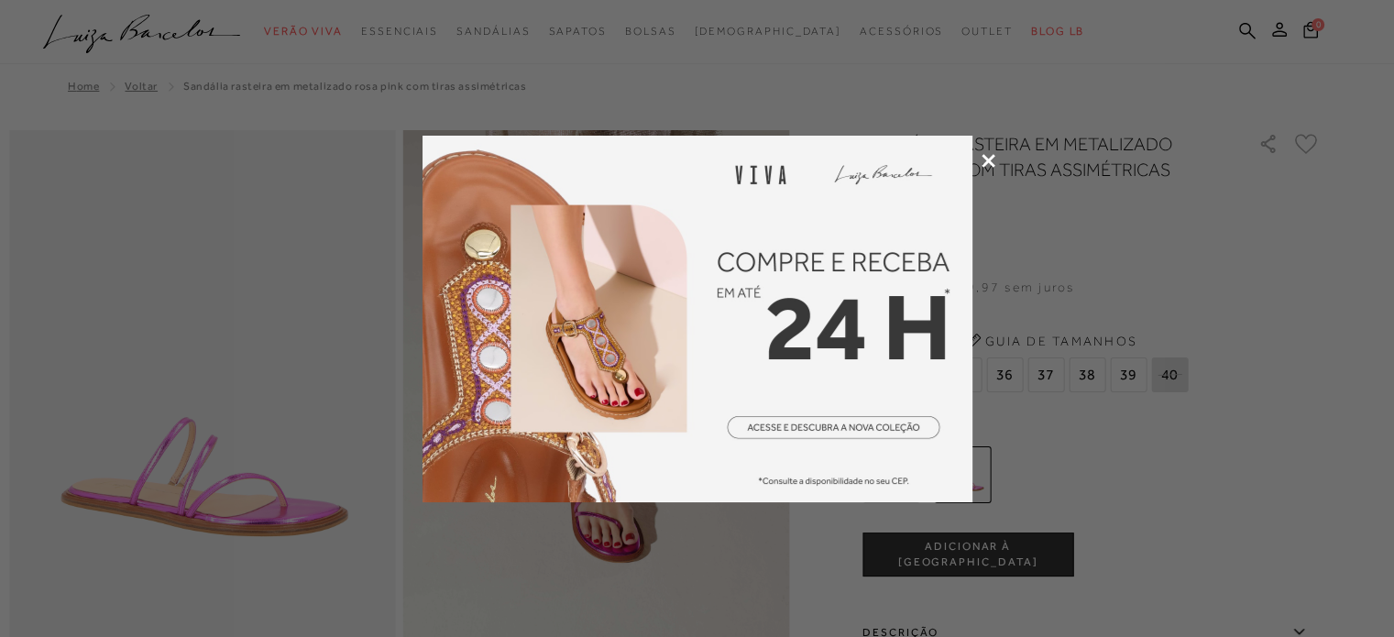
click at [986, 157] on icon at bounding box center [989, 161] width 14 height 14
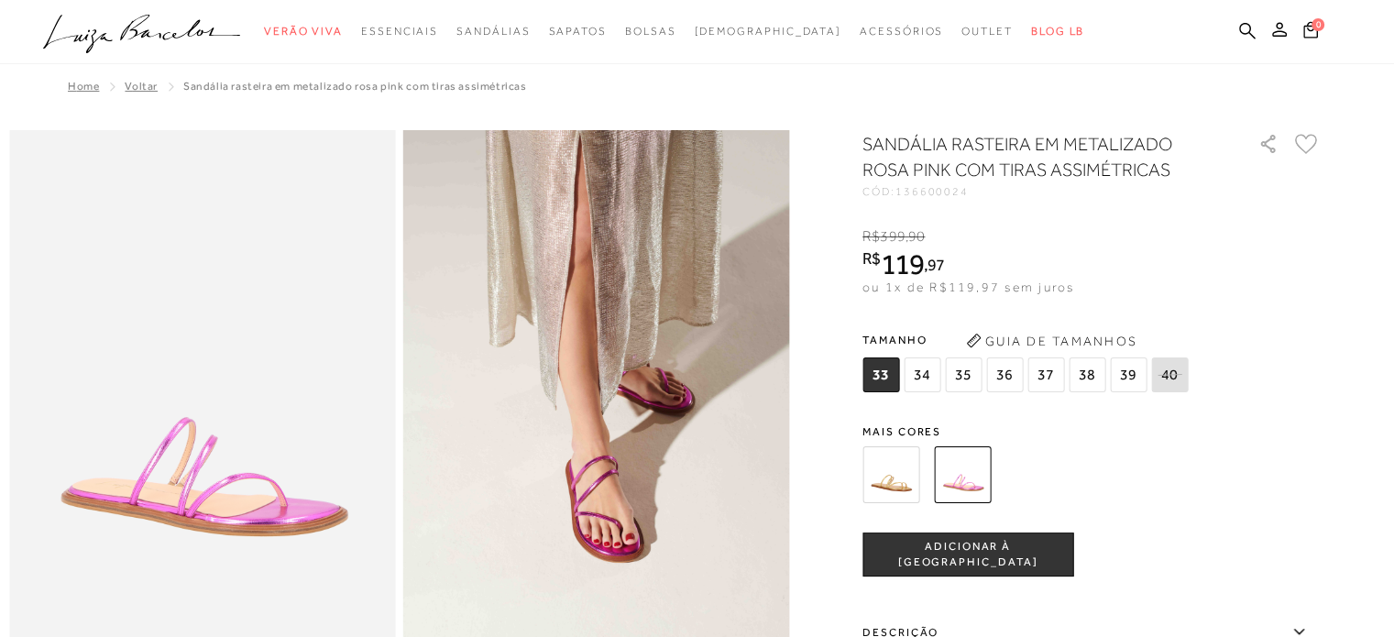
click at [907, 467] on img at bounding box center [890, 474] width 57 height 57
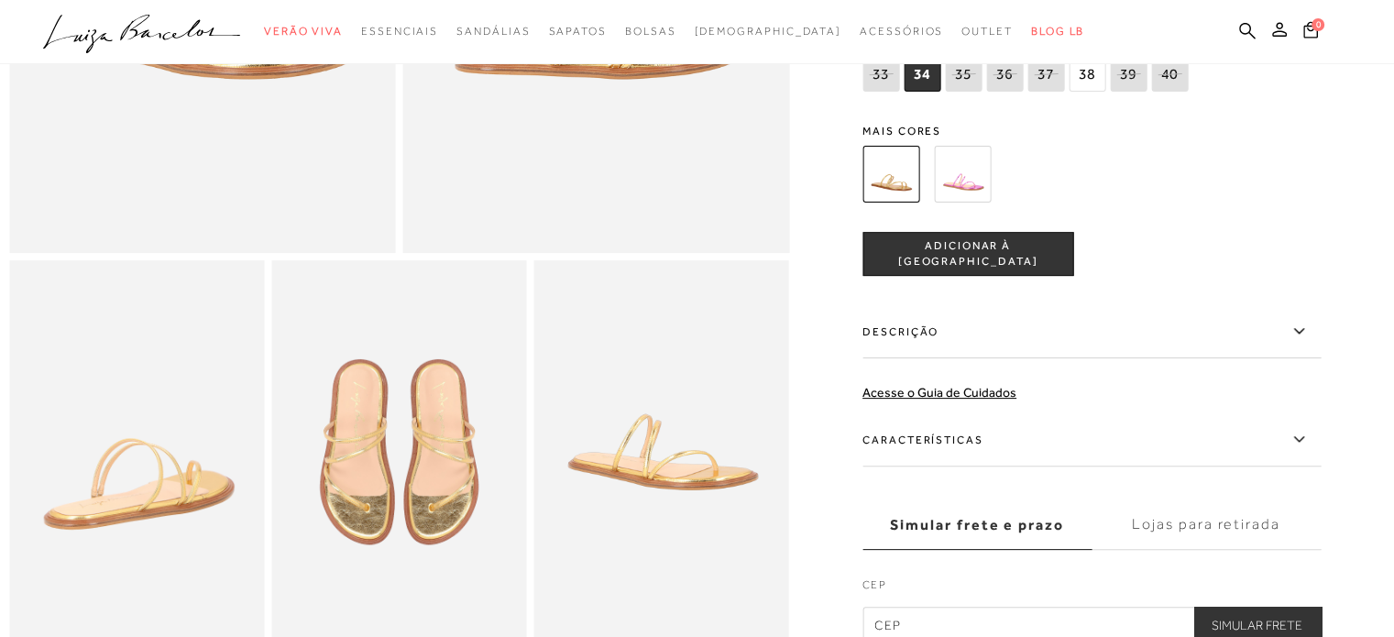
scroll to position [275, 0]
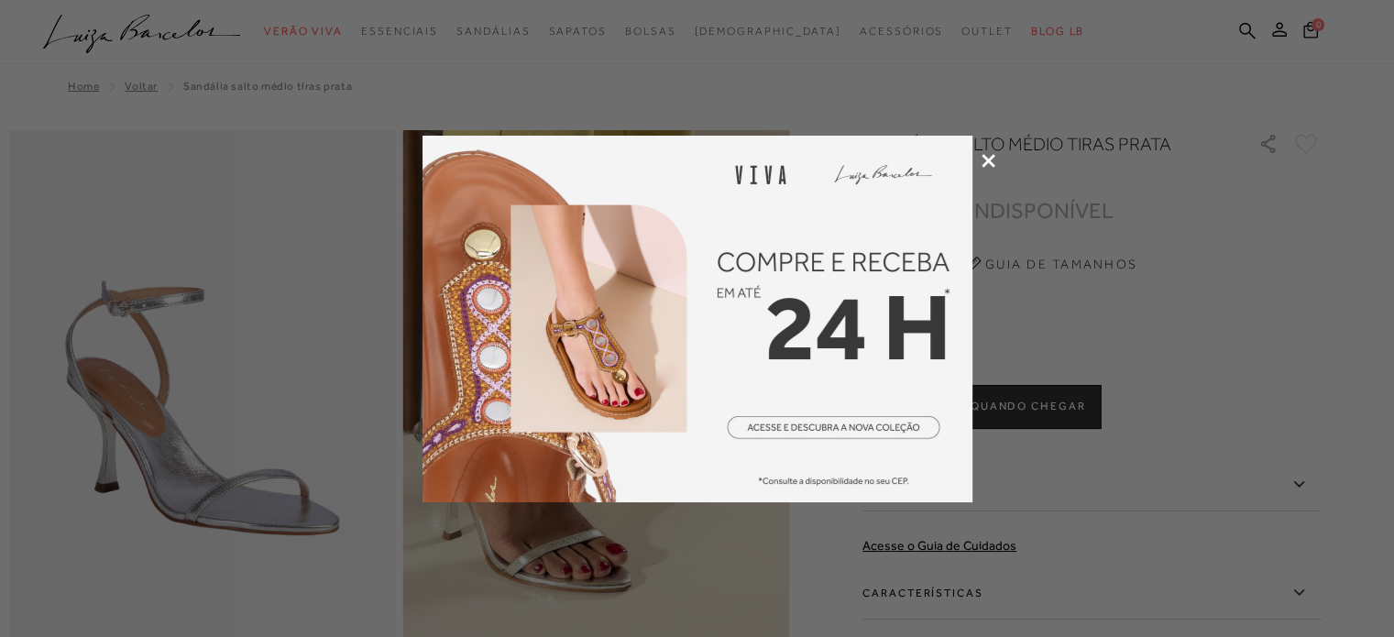
click at [989, 164] on icon at bounding box center [989, 161] width 14 height 14
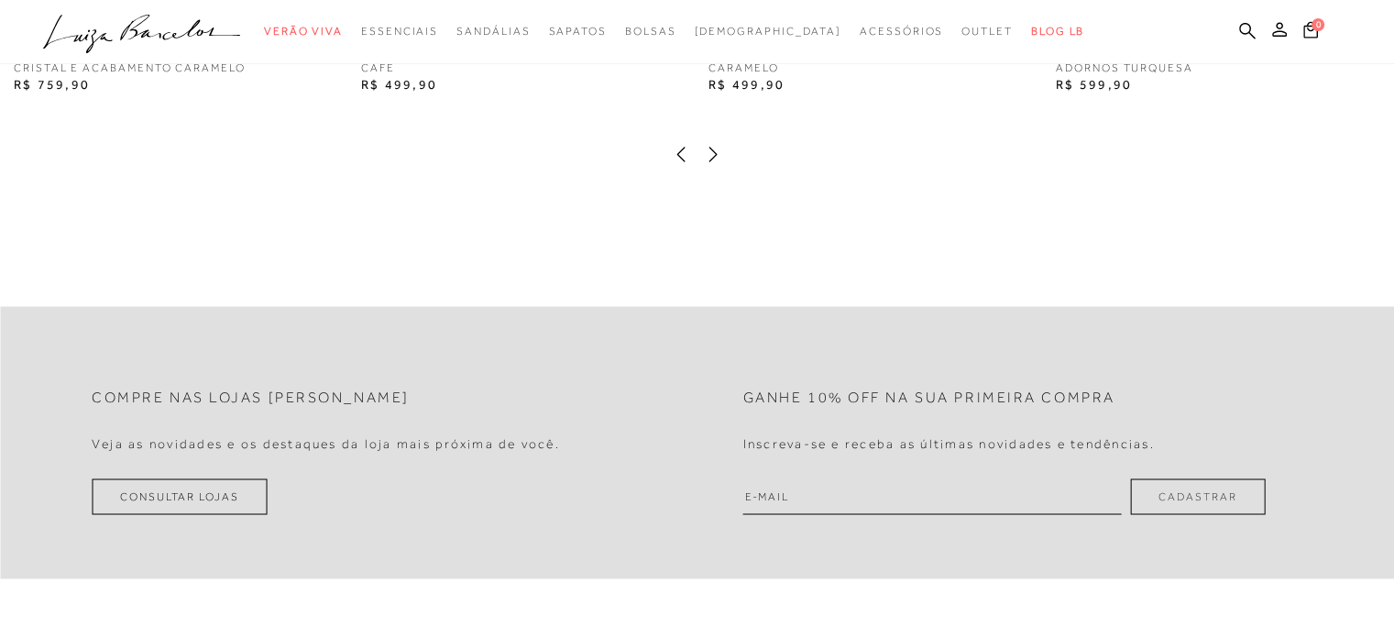
scroll to position [3116, 0]
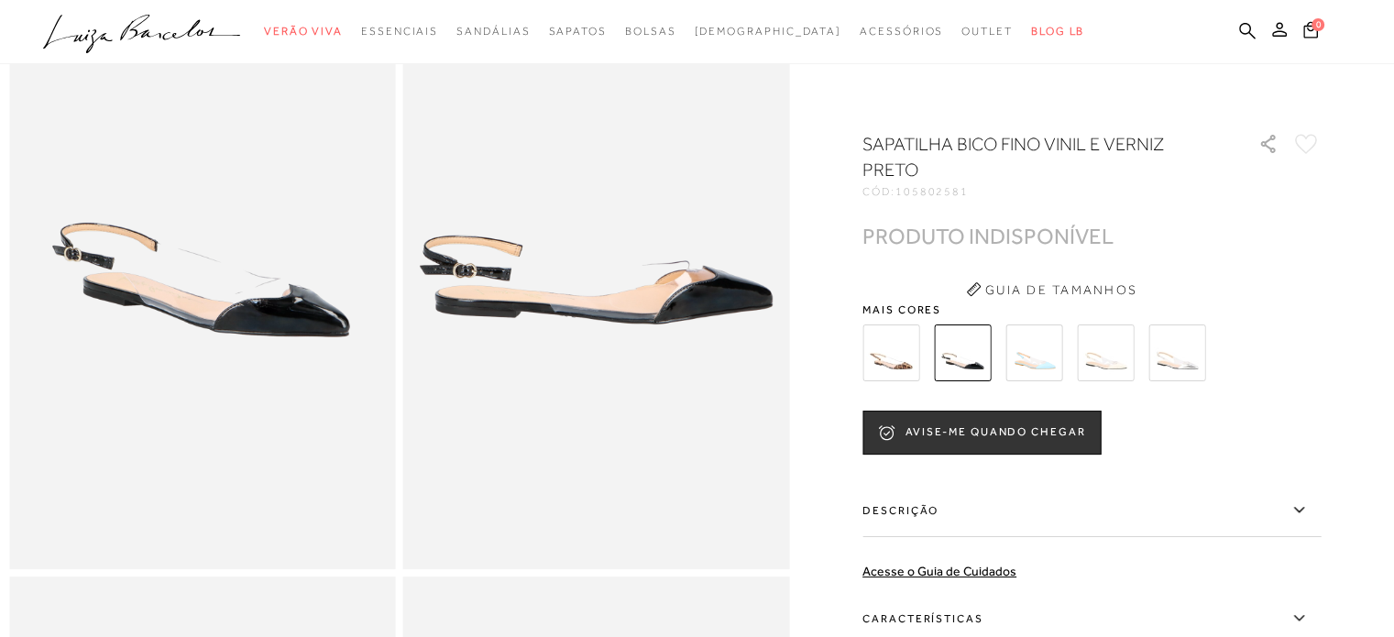
scroll to position [183, 0]
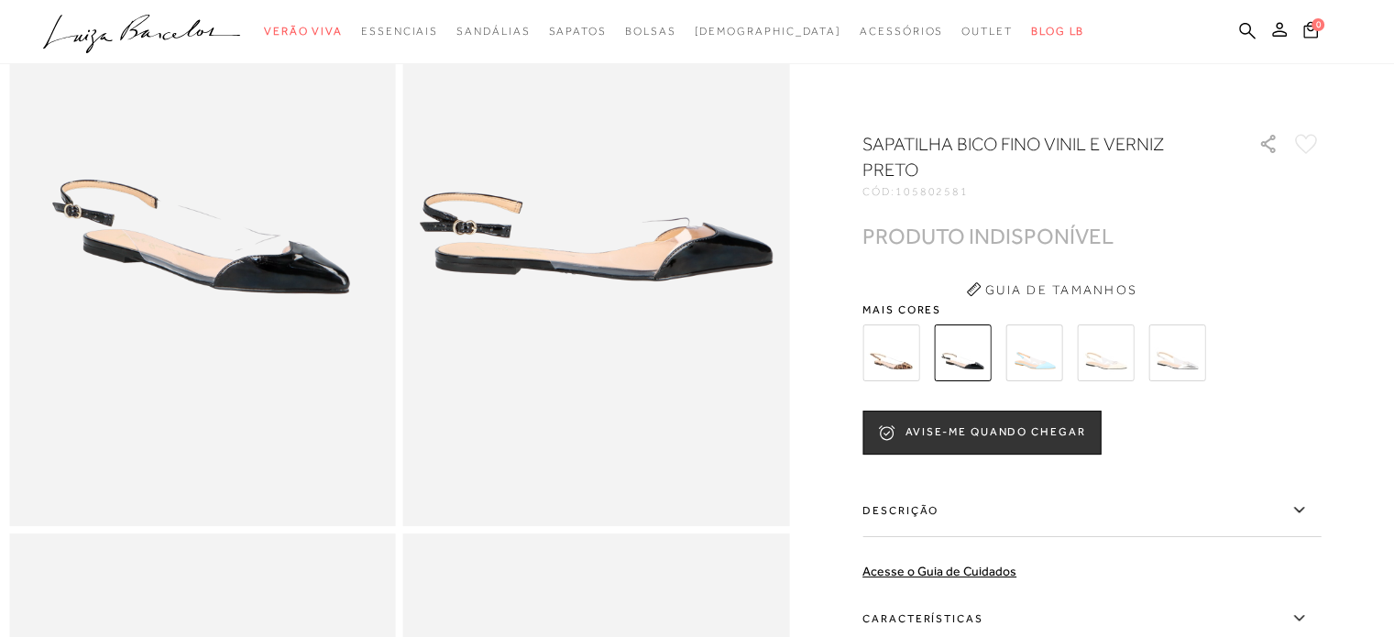
click at [890, 348] on img at bounding box center [890, 352] width 57 height 57
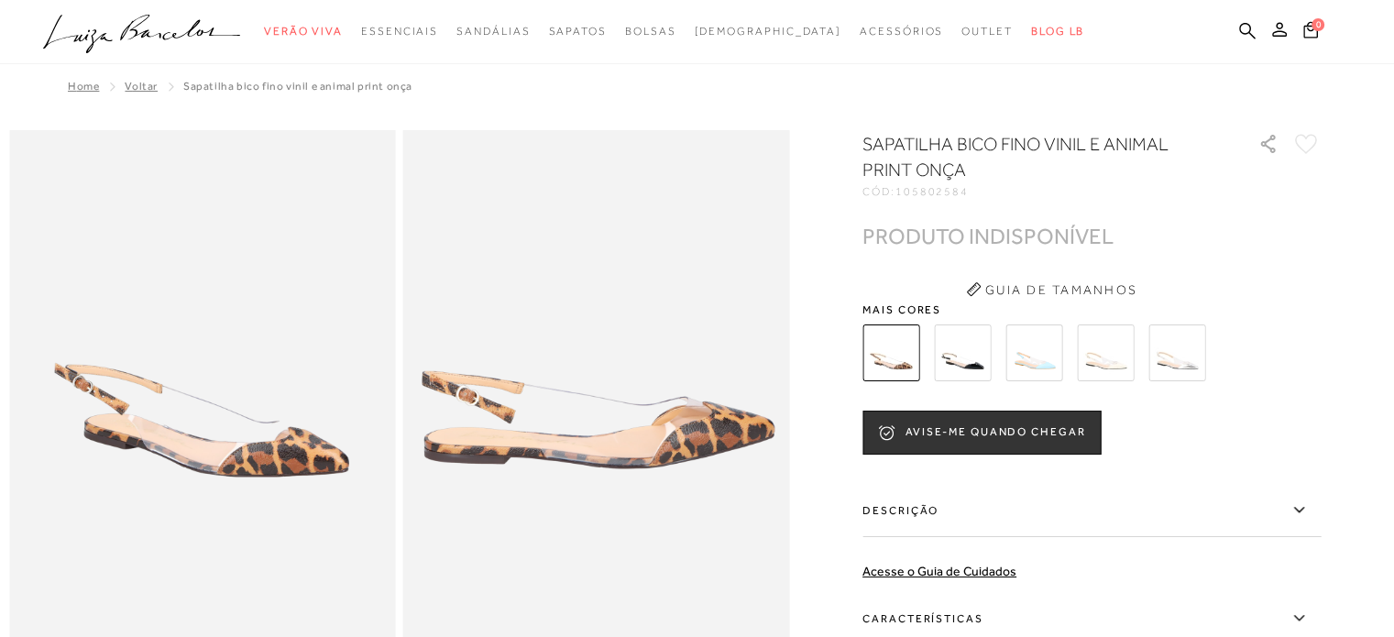
click at [971, 369] on img at bounding box center [962, 352] width 57 height 57
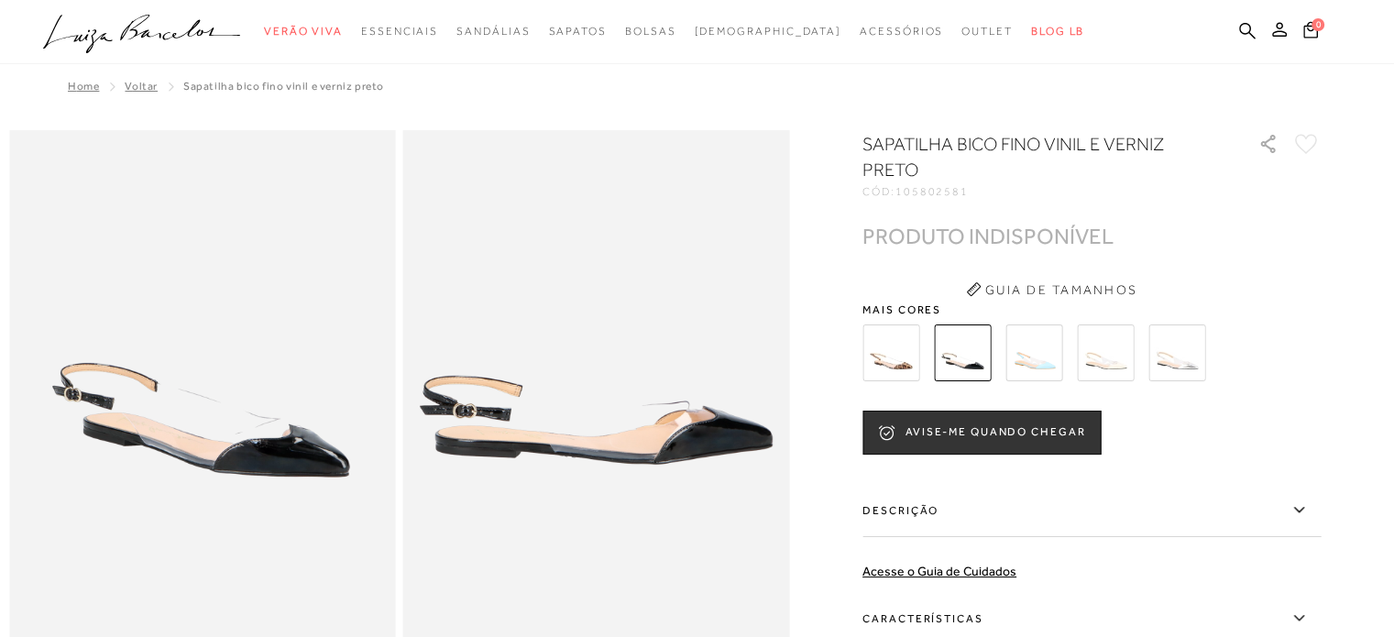
click at [1041, 343] on img at bounding box center [1033, 352] width 57 height 57
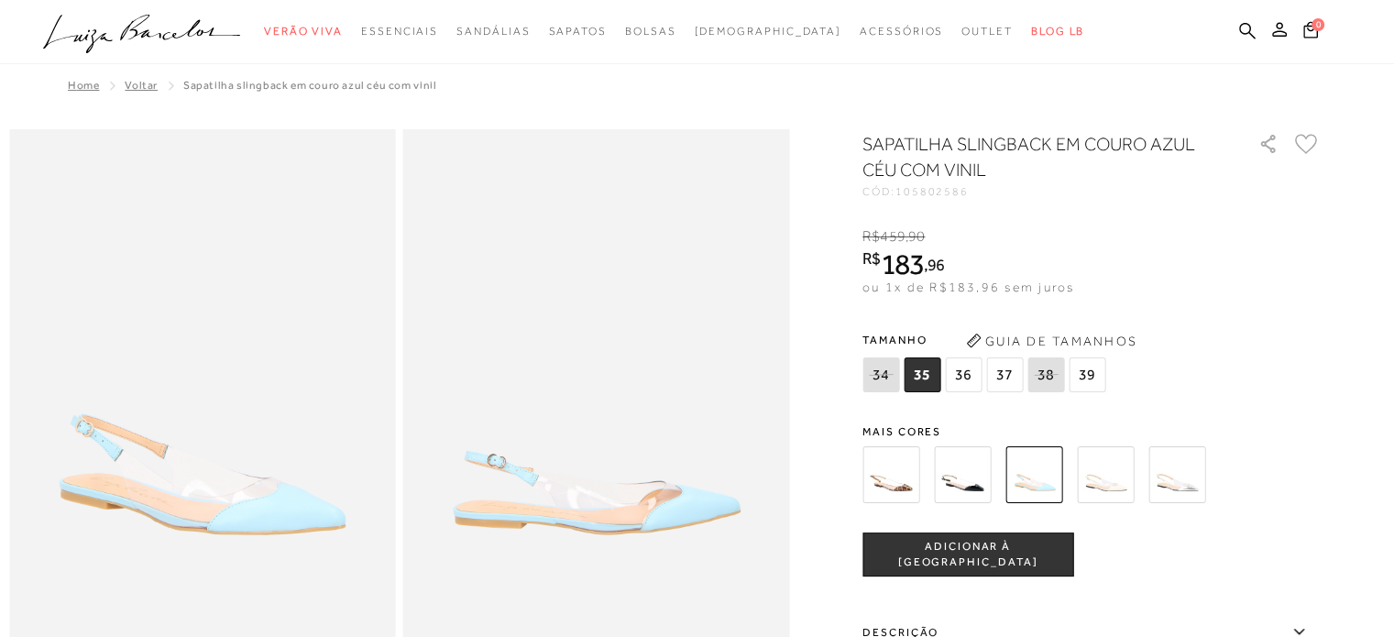
scroll to position [92, 0]
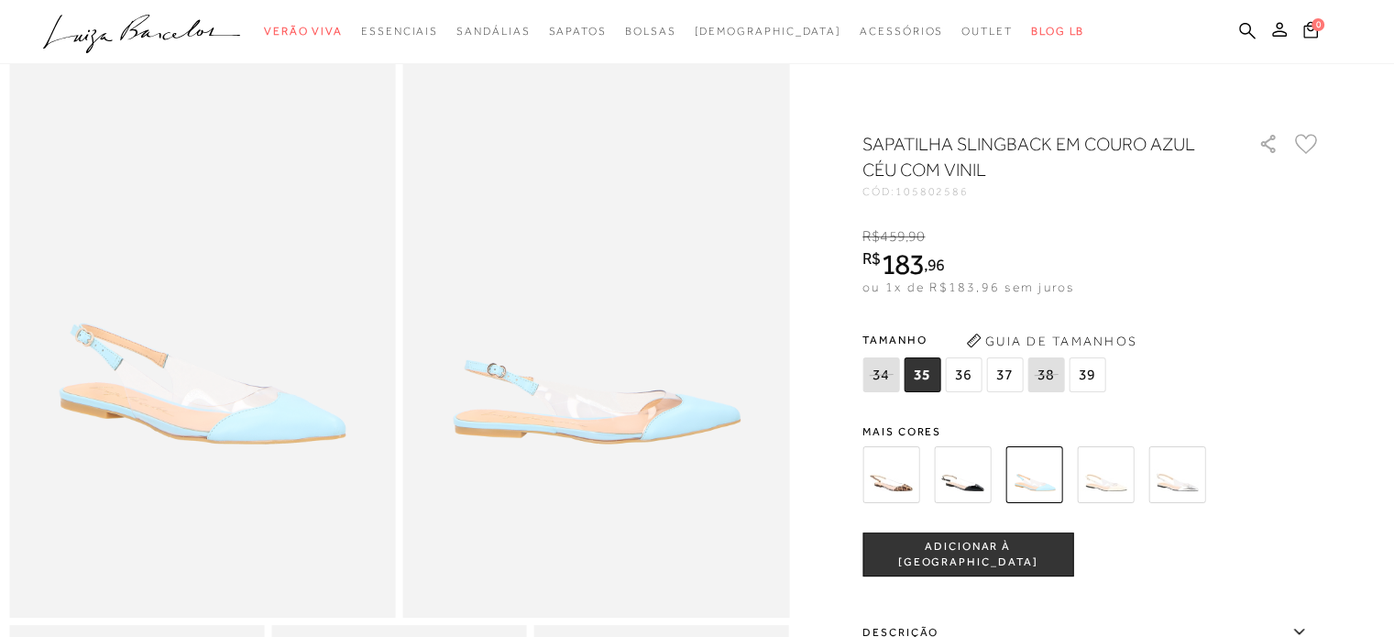
click at [1111, 467] on img at bounding box center [1105, 474] width 57 height 57
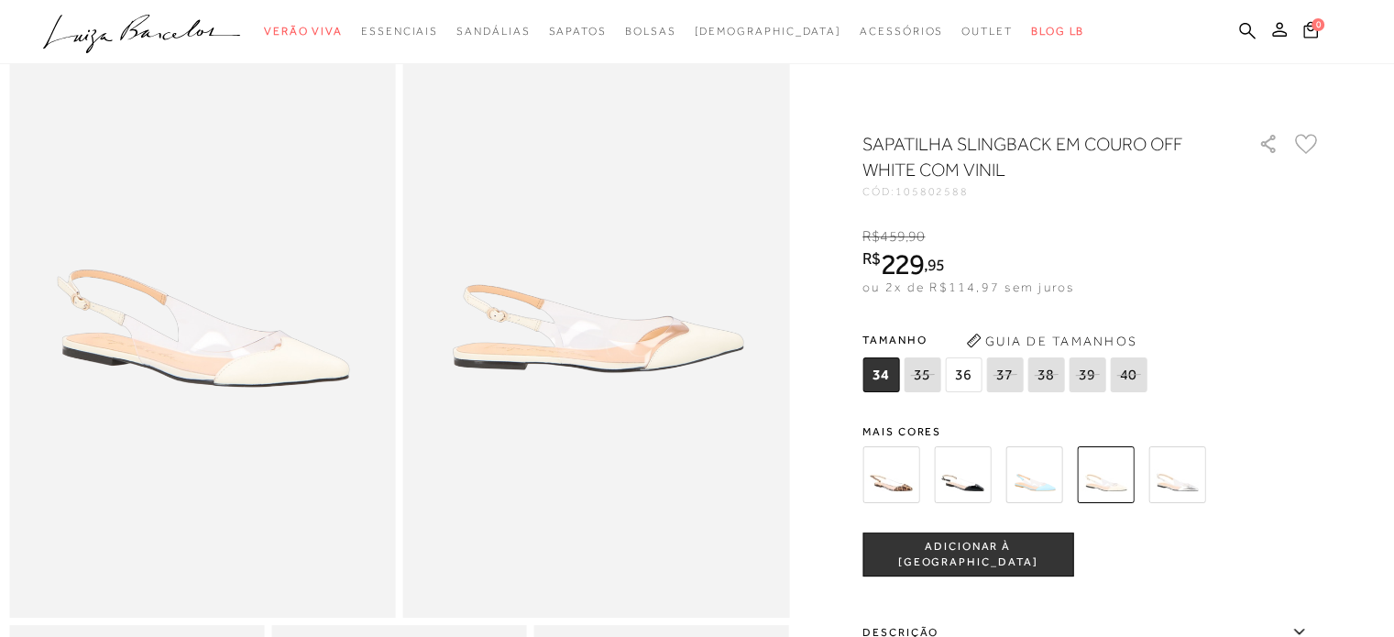
scroll to position [183, 0]
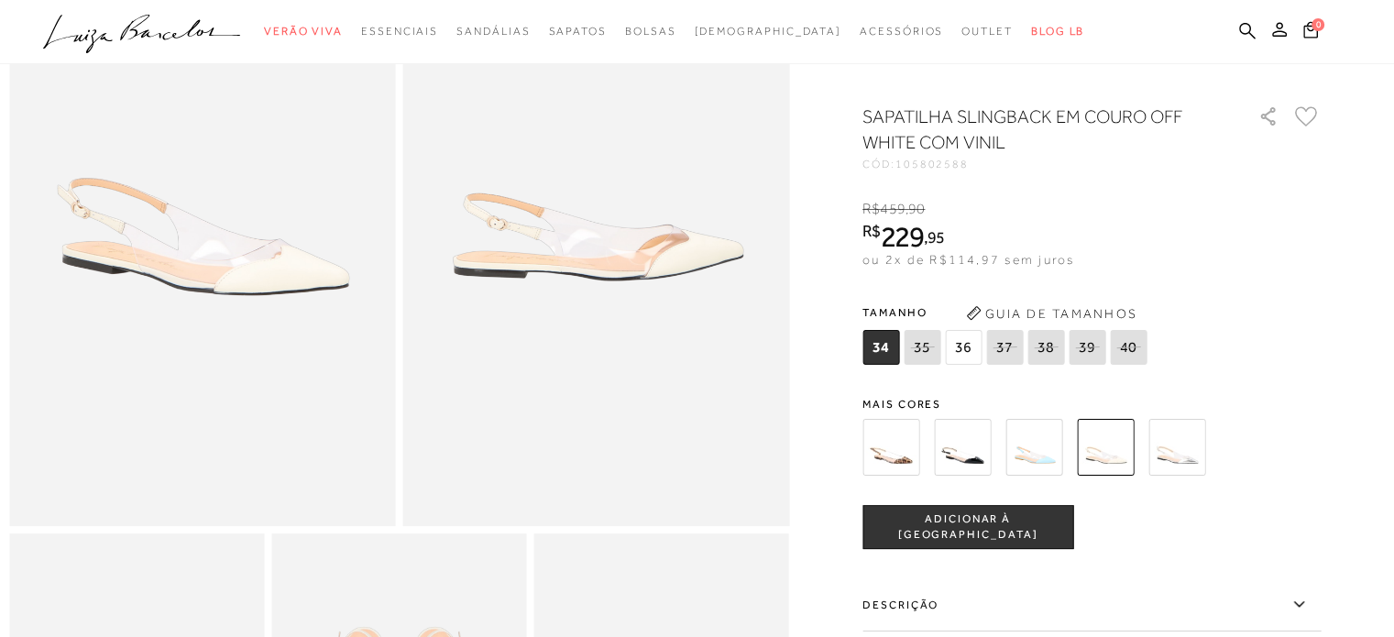
click at [1180, 471] on img at bounding box center [1176, 447] width 57 height 57
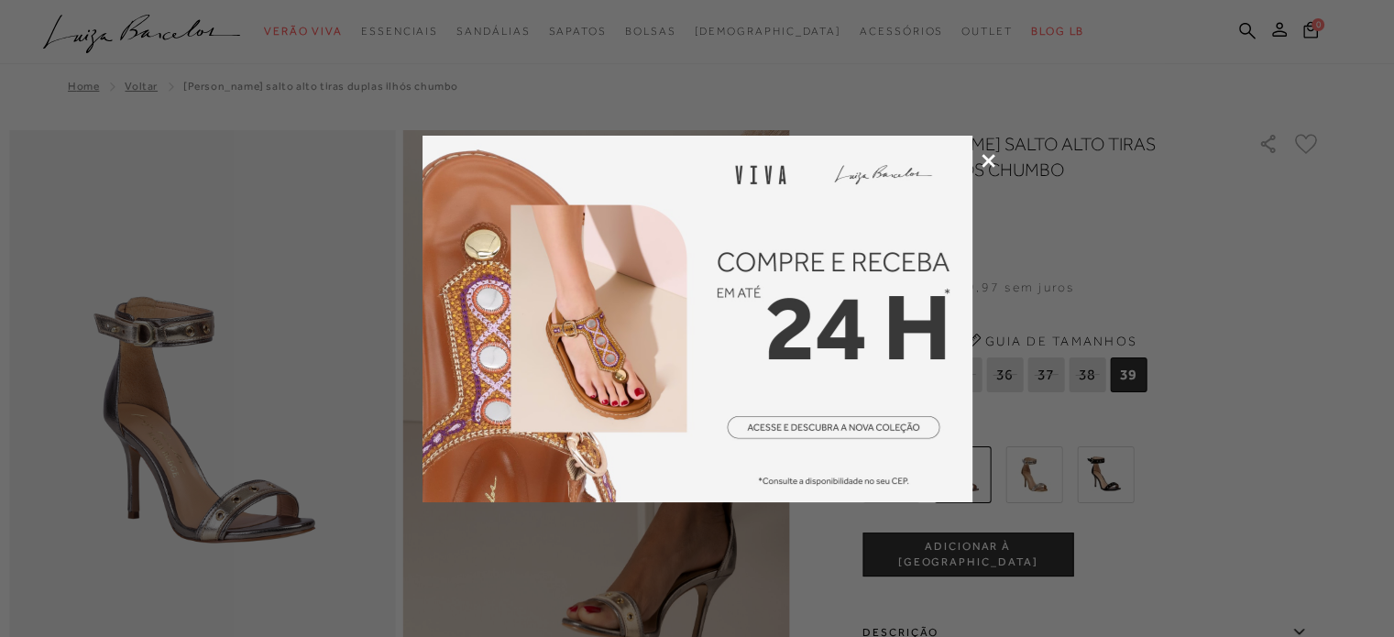
click at [984, 159] on icon at bounding box center [989, 161] width 14 height 14
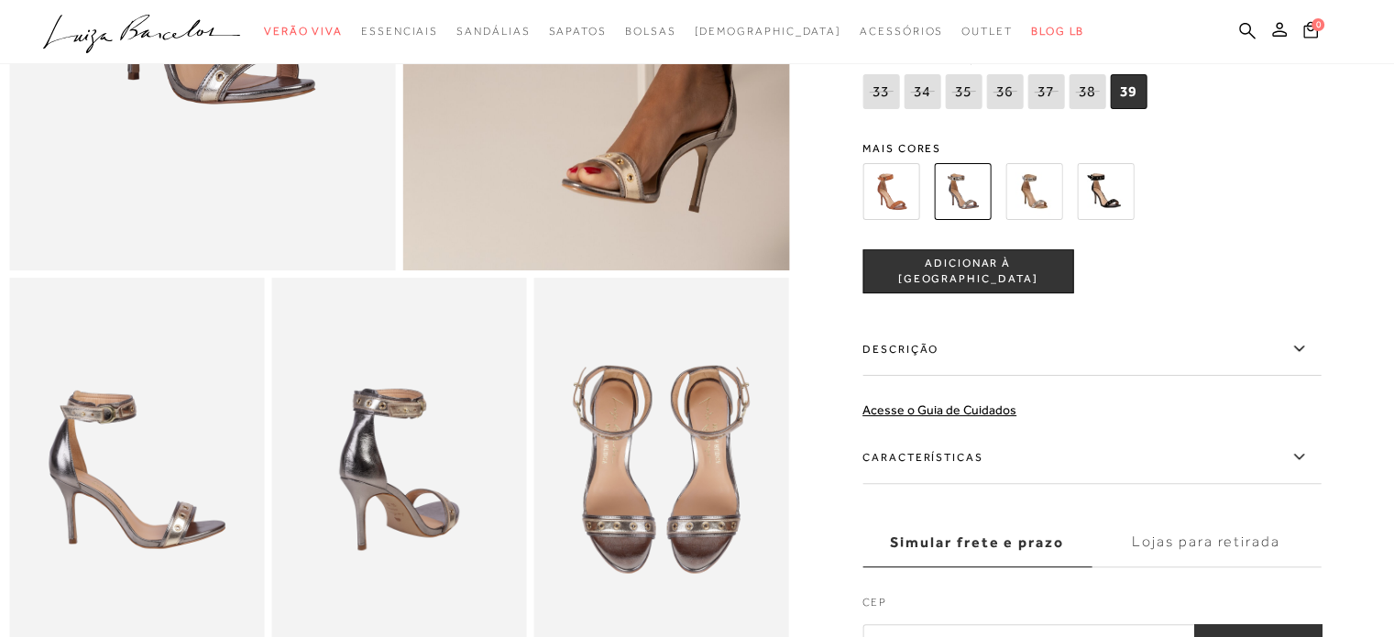
scroll to position [183, 0]
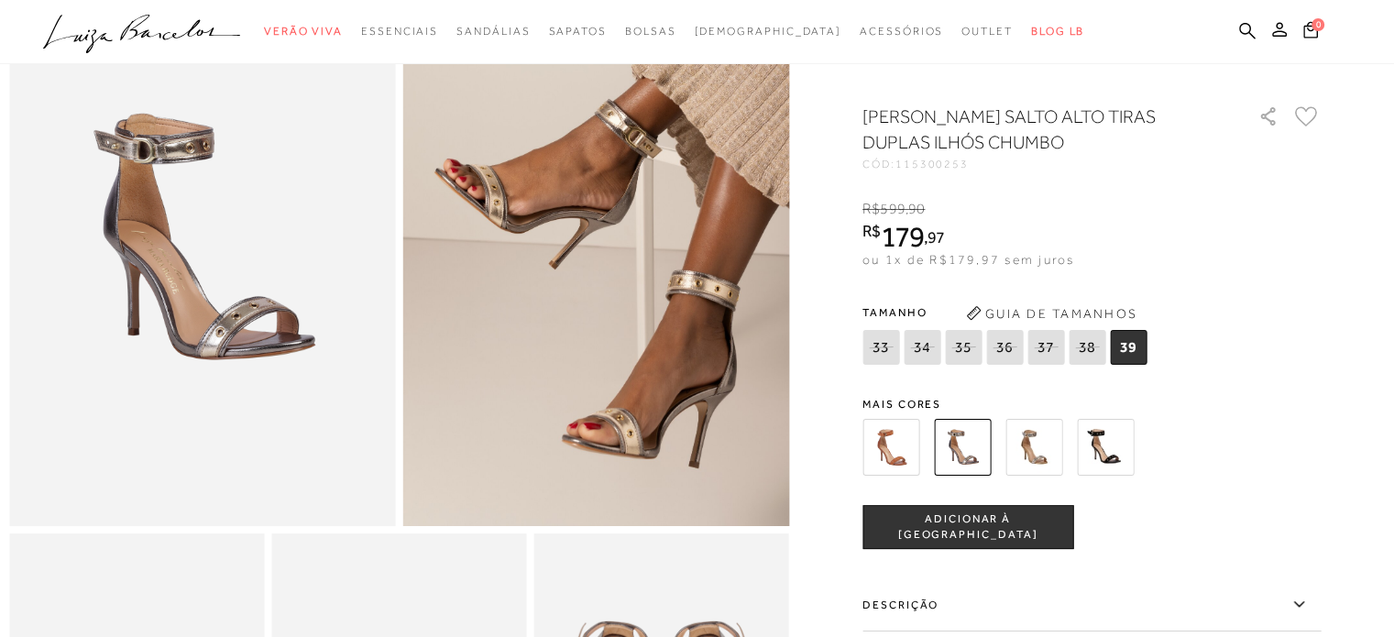
click at [1120, 464] on img at bounding box center [1105, 447] width 57 height 57
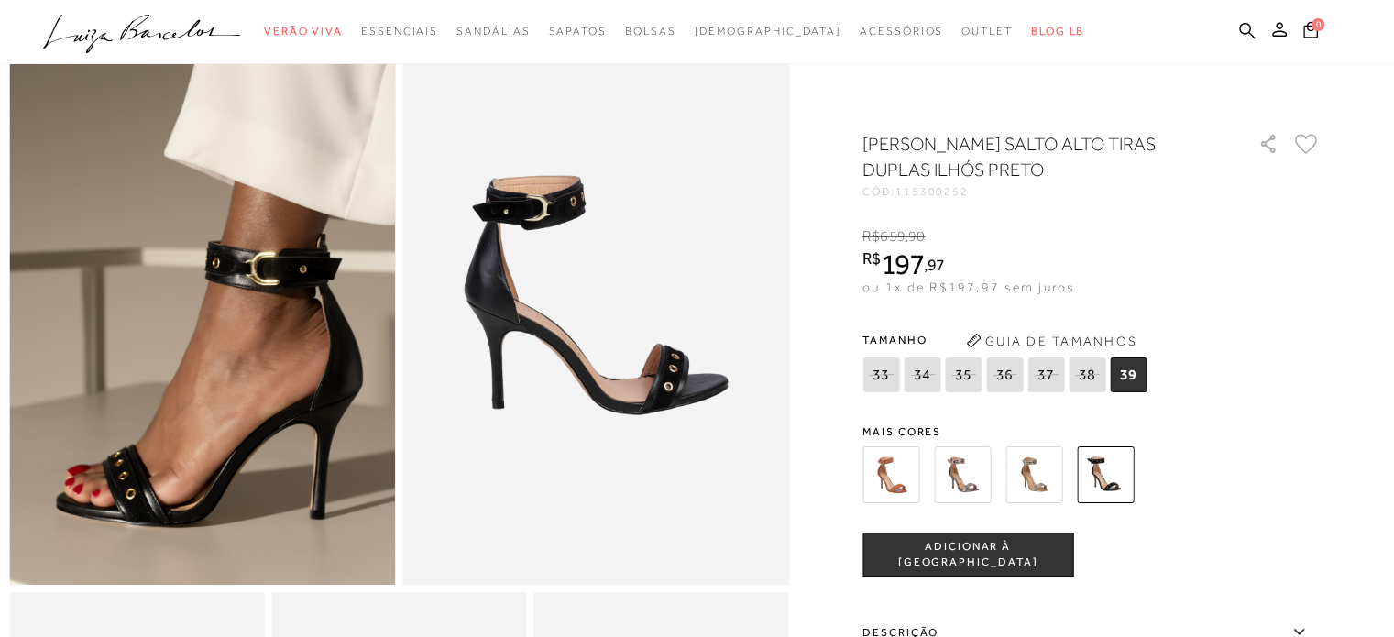
scroll to position [92, 0]
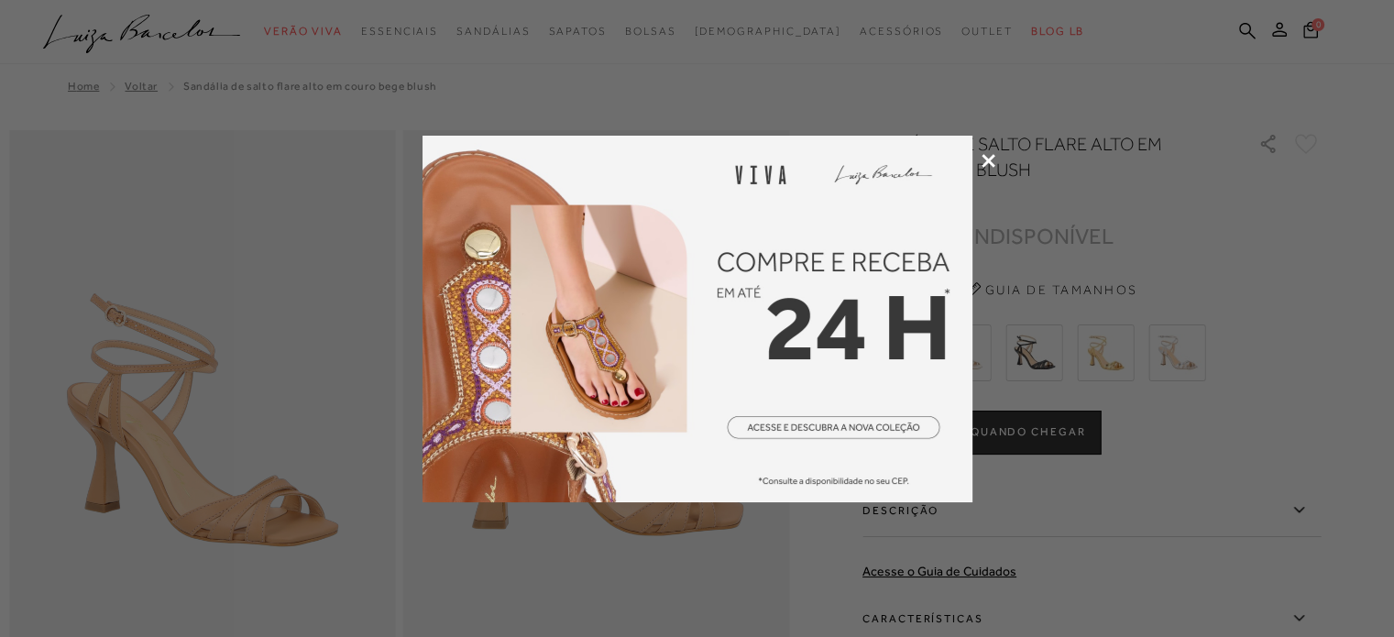
click at [989, 154] on icon at bounding box center [989, 161] width 14 height 14
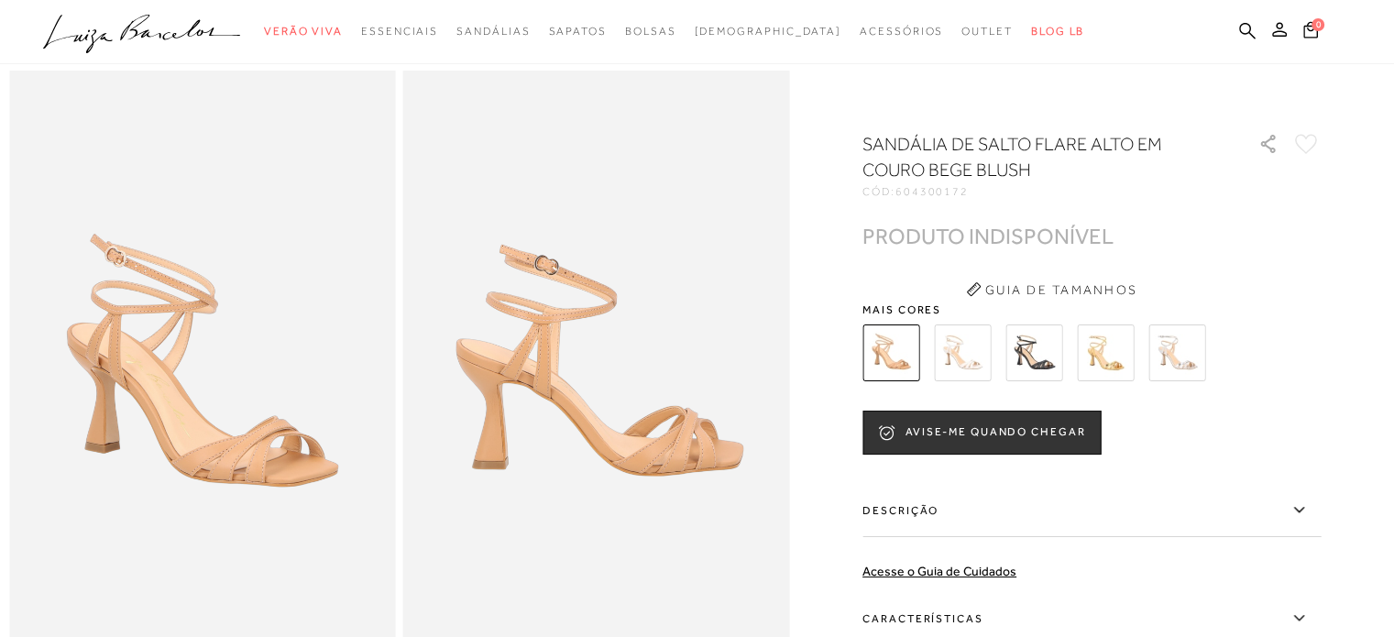
scroll to position [92, 0]
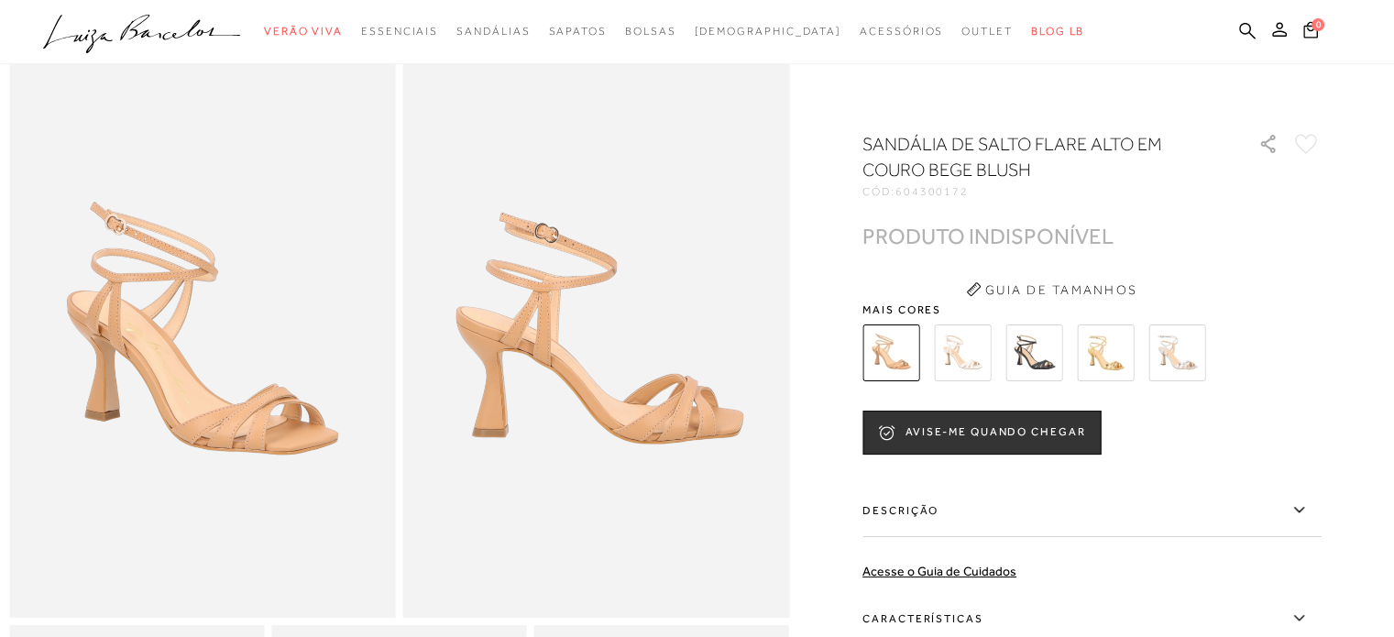
click at [956, 351] on img at bounding box center [962, 352] width 57 height 57
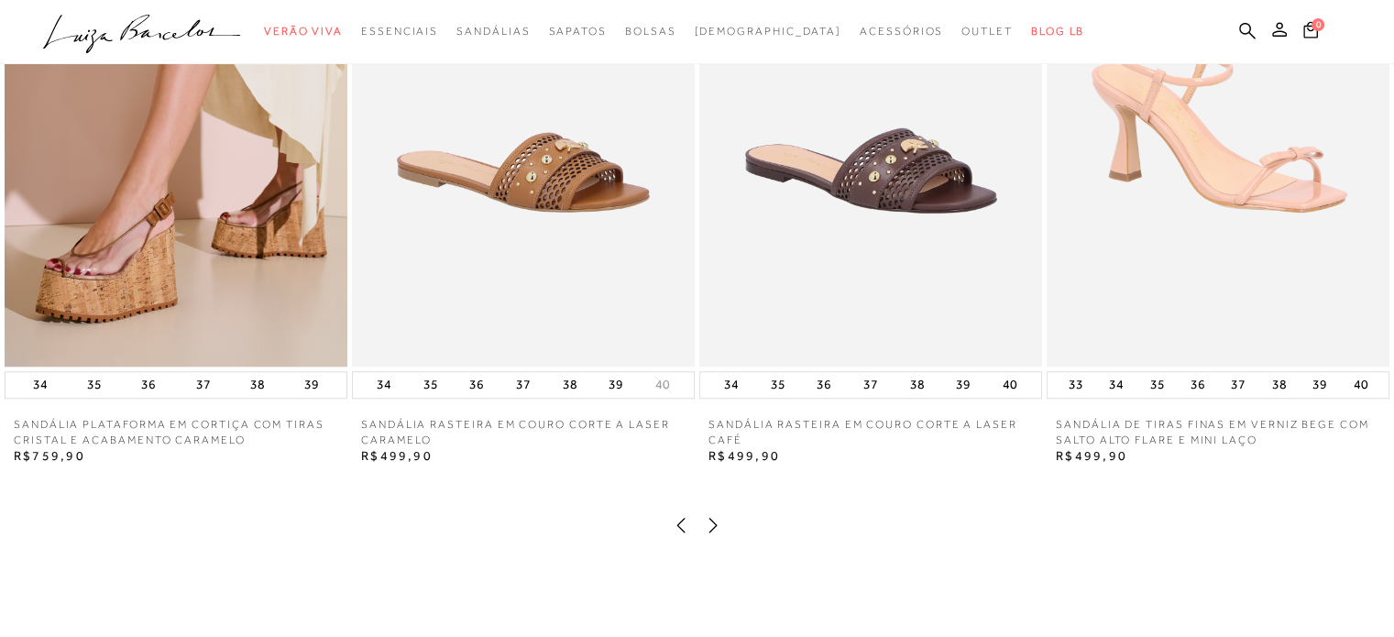
scroll to position [1741, 0]
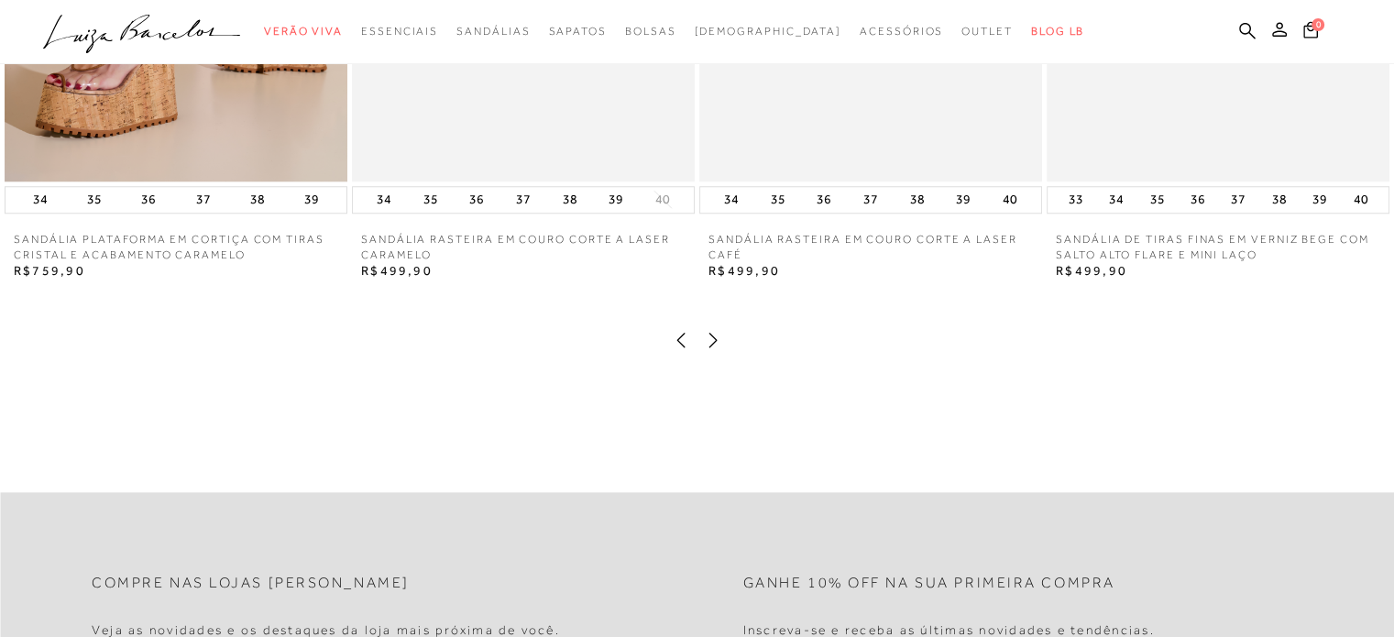
drag, startPoint x: 1206, startPoint y: 157, endPoint x: 834, endPoint y: 400, distance: 444.3
